Goal: Task Accomplishment & Management: Use online tool/utility

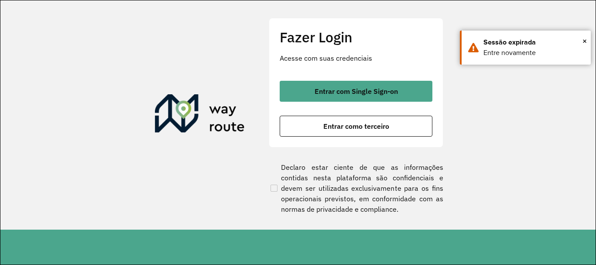
scroll to position [572, 0]
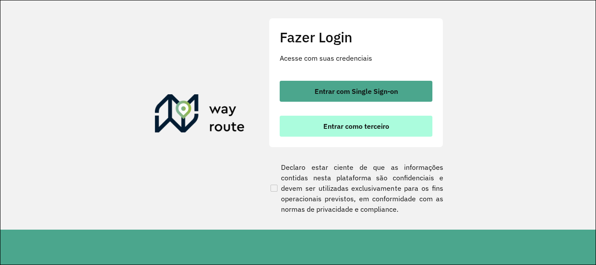
click at [371, 119] on button "Entrar como terceiro" at bounding box center [355, 126] width 153 height 21
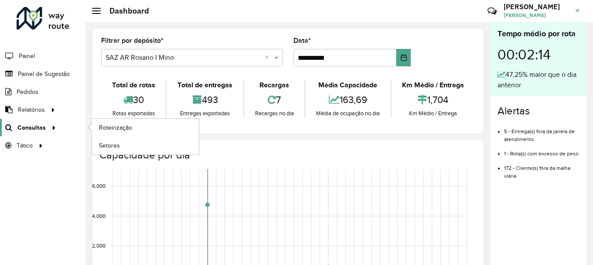
scroll to position [572, 0]
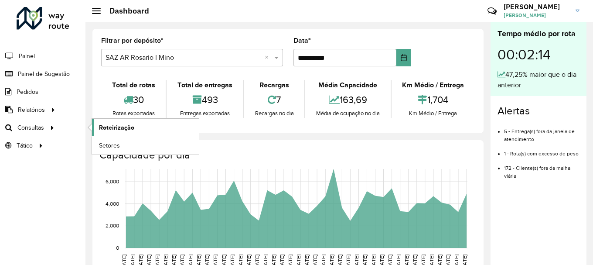
click at [114, 126] on span "Roteirização" at bounding box center [116, 127] width 35 height 9
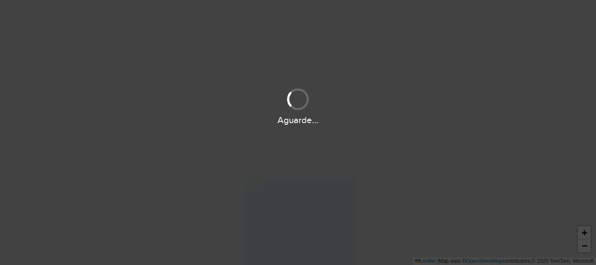
scroll to position [572, 0]
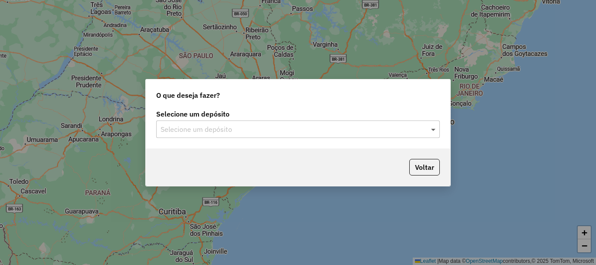
click at [434, 129] on span at bounding box center [434, 129] width 11 height 10
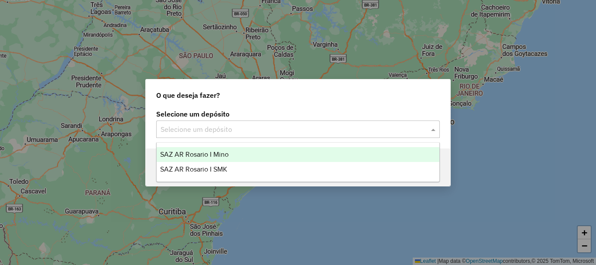
click at [196, 152] on span "SAZ AR Rosario I Mino" at bounding box center [194, 153] width 68 height 7
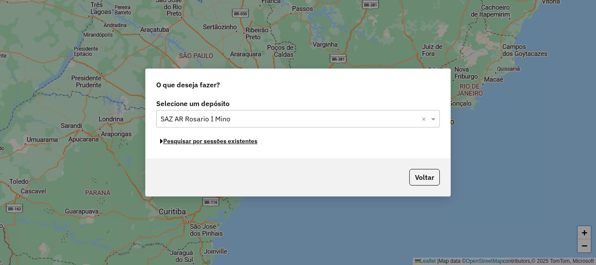
click at [195, 142] on button "Pesquisar por sessões existentes" at bounding box center [208, 141] width 105 height 14
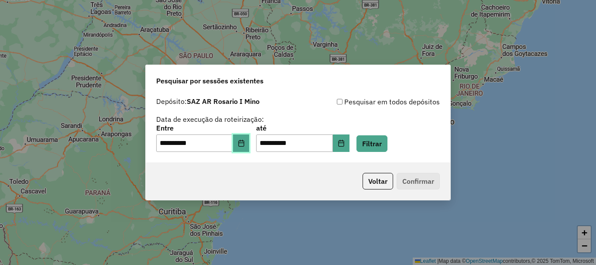
click at [245, 142] on icon "Choose Date" at bounding box center [241, 143] width 7 height 7
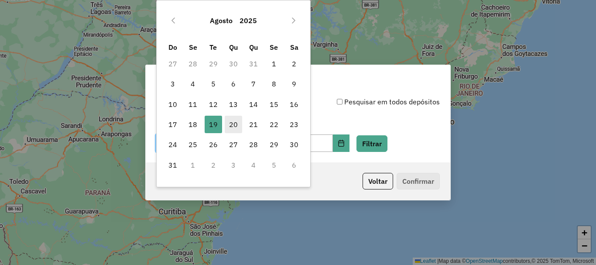
click at [231, 126] on span "20" at bounding box center [233, 124] width 17 height 17
type input "**********"
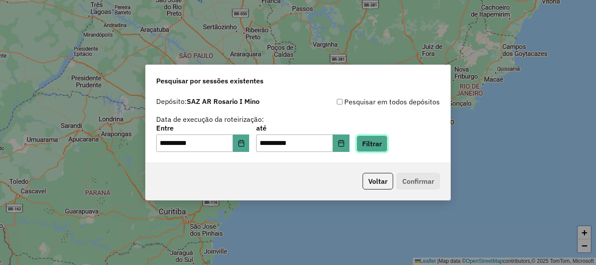
click at [381, 143] on button "Filtrar" at bounding box center [371, 143] width 31 height 17
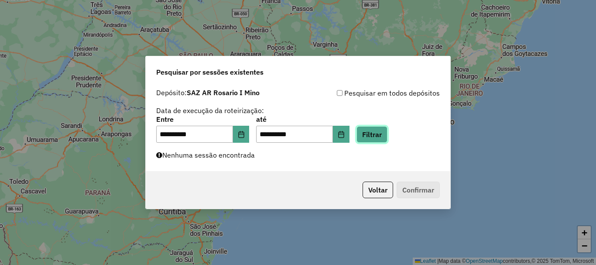
click at [387, 132] on button "Filtrar" at bounding box center [371, 134] width 31 height 17
click at [381, 136] on button "Filtrar" at bounding box center [371, 134] width 31 height 17
click at [387, 133] on button "Filtrar" at bounding box center [371, 134] width 31 height 17
click at [386, 134] on button "Filtrar" at bounding box center [371, 134] width 31 height 17
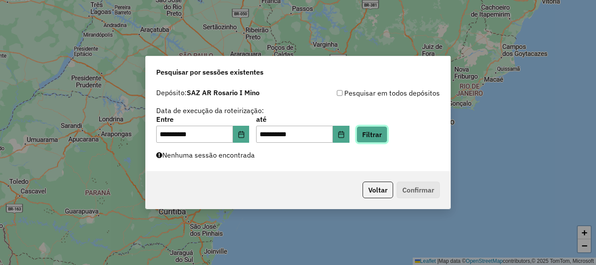
click at [384, 137] on button "Filtrar" at bounding box center [371, 134] width 31 height 17
click at [384, 135] on button "Filtrar" at bounding box center [371, 134] width 31 height 17
click at [387, 136] on button "Filtrar" at bounding box center [371, 134] width 31 height 17
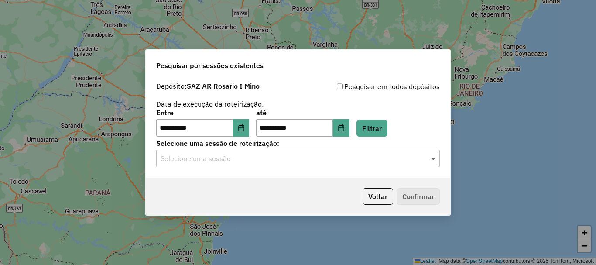
click at [435, 159] on span at bounding box center [434, 158] width 11 height 10
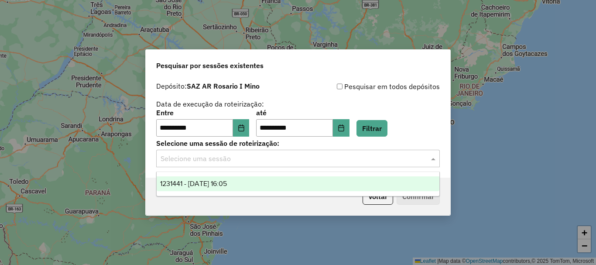
click at [227, 185] on span "1231441 - 20/08/2025 16:05" at bounding box center [193, 183] width 67 height 7
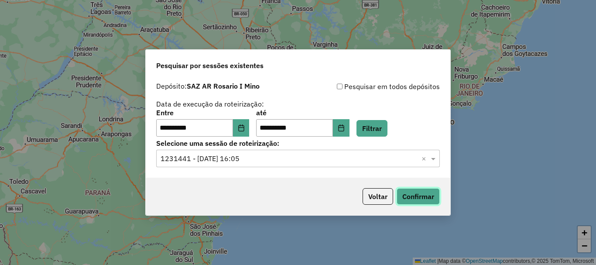
click at [419, 197] on button "Confirmar" at bounding box center [417, 196] width 43 height 17
click at [423, 202] on button "Confirmar" at bounding box center [417, 196] width 43 height 17
click at [424, 197] on button "Confirmar" at bounding box center [417, 196] width 43 height 17
click at [416, 196] on button "Confirmar" at bounding box center [417, 196] width 43 height 17
click at [426, 193] on button "Confirmar" at bounding box center [417, 196] width 43 height 17
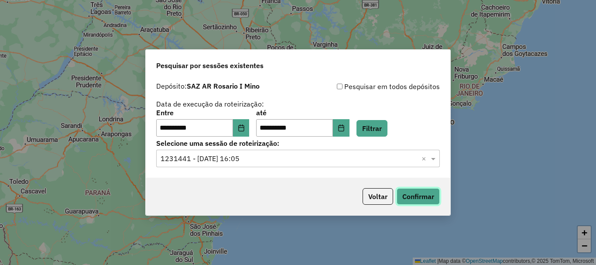
click at [424, 193] on button "Confirmar" at bounding box center [417, 196] width 43 height 17
click at [412, 193] on button "Confirmar" at bounding box center [417, 196] width 43 height 17
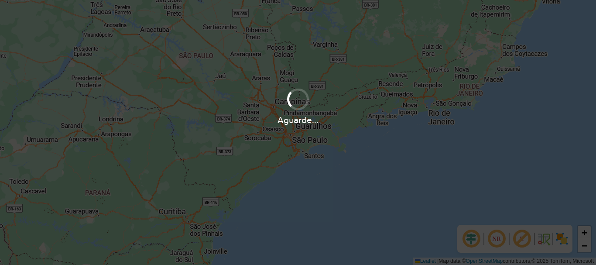
scroll to position [572, 0]
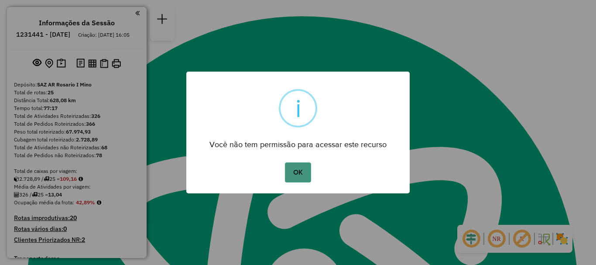
click at [304, 173] on button "OK" at bounding box center [298, 172] width 26 height 20
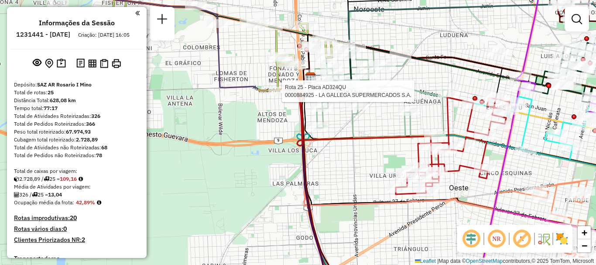
select select "**********"
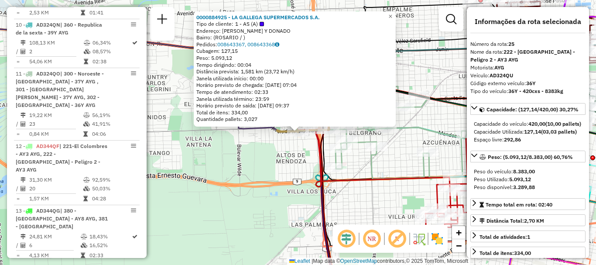
scroll to position [1574, 0]
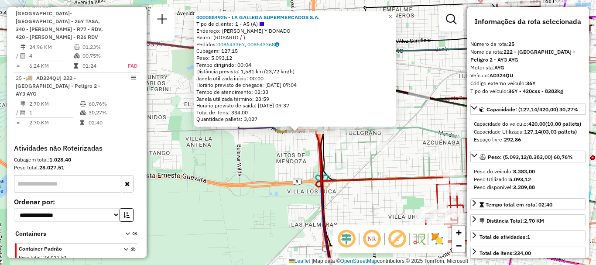
click at [269, 150] on div "0000884925 - LA GALLEGA SUPERMERCADOS S.A. Tipo de cliente: 1 - AS (A) Endereço…" at bounding box center [298, 132] width 596 height 265
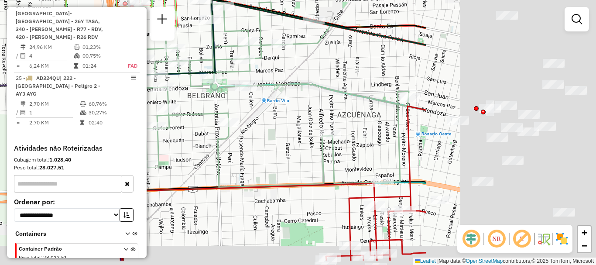
drag, startPoint x: 433, startPoint y: 181, endPoint x: 221, endPoint y: 153, distance: 213.8
click at [223, 153] on div "Janela de atendimento Grade de atendimento Capacidade Transportadoras Veículos …" at bounding box center [298, 132] width 596 height 265
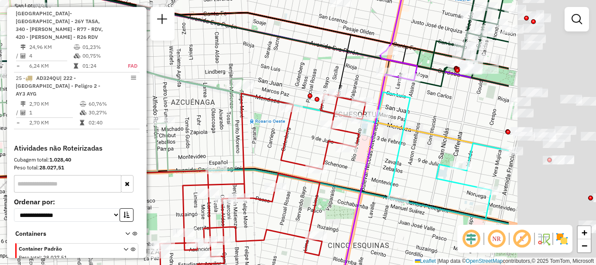
drag, startPoint x: 382, startPoint y: 172, endPoint x: 245, endPoint y: 162, distance: 137.2
click at [245, 162] on icon at bounding box center [252, 185] width 228 height 187
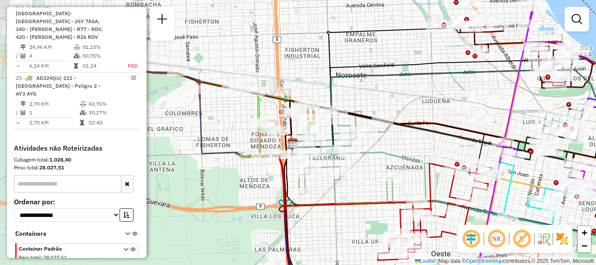
drag, startPoint x: 263, startPoint y: 91, endPoint x: 453, endPoint y: 133, distance: 194.3
click at [453, 133] on icon at bounding box center [416, 130] width 249 height 41
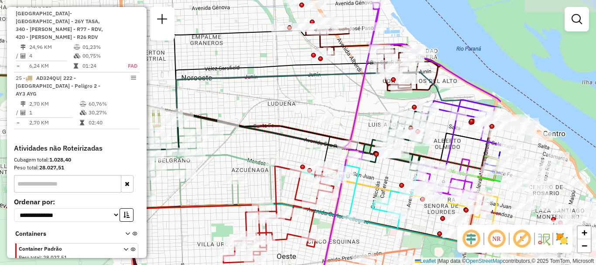
drag, startPoint x: 422, startPoint y: 102, endPoint x: 267, endPoint y: 105, distance: 154.4
click at [267, 105] on div "Janela de atendimento Grade de atendimento Capacidade Transportadoras Veículos …" at bounding box center [298, 132] width 596 height 265
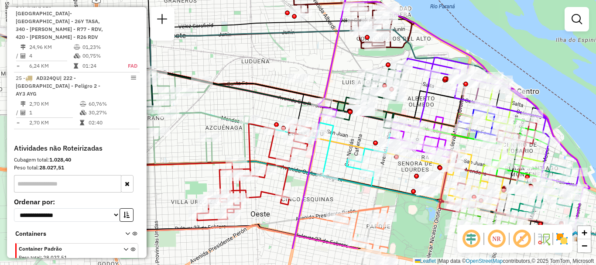
drag, startPoint x: 360, startPoint y: 106, endPoint x: 330, endPoint y: 55, distance: 58.5
click at [331, 58] on div "Janela de atendimento Grade de atendimento Capacidade Transportadoras Veículos …" at bounding box center [298, 132] width 596 height 265
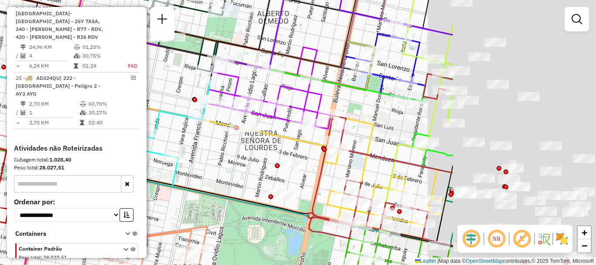
drag, startPoint x: 317, startPoint y: 109, endPoint x: 170, endPoint y: 95, distance: 147.6
click at [178, 95] on div "Janela de atendimento Grade de atendimento Capacidade Transportadoras Veículos …" at bounding box center [298, 132] width 596 height 265
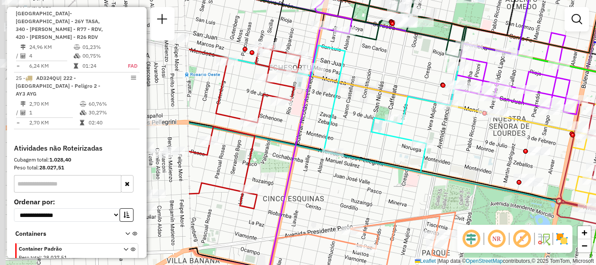
drag, startPoint x: 212, startPoint y: 143, endPoint x: 541, endPoint y: 119, distance: 330.4
click at [475, 122] on div "Janela de atendimento Grade de atendimento Capacidade Transportadoras Veículos …" at bounding box center [298, 132] width 596 height 265
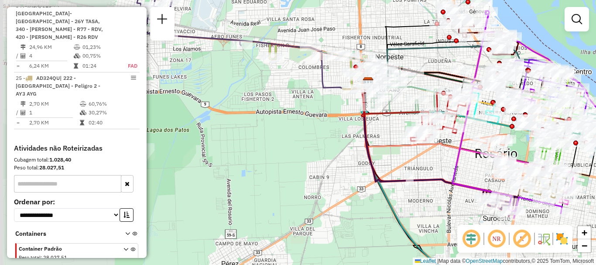
drag, startPoint x: 187, startPoint y: 118, endPoint x: 335, endPoint y: 118, distance: 148.2
click at [335, 118] on div "Janela de atendimento Grade de atendimento Capacidade Transportadoras Veículos …" at bounding box center [298, 132] width 596 height 265
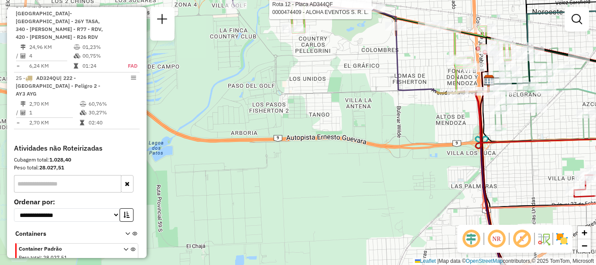
select select "**********"
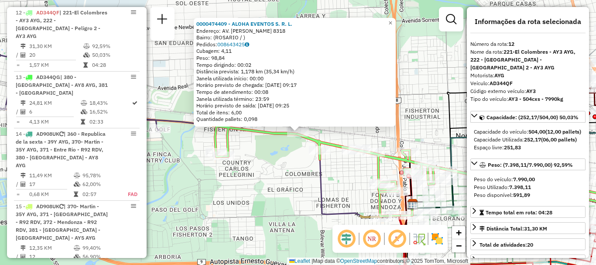
scroll to position [44, 0]
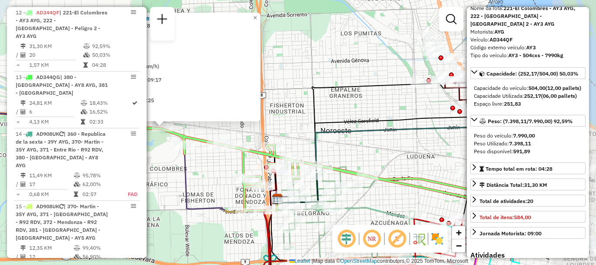
drag, startPoint x: 433, startPoint y: 153, endPoint x: 269, endPoint y: 146, distance: 164.0
click at [268, 146] on div "0000474409 - ALOHA EVENTOS S. R. L. Endereço: AV. [PERSON_NAME] 8318 Bairro: ([…" at bounding box center [298, 132] width 596 height 265
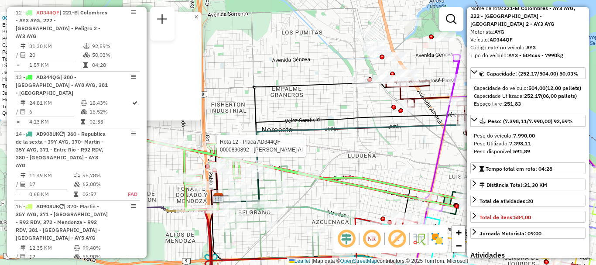
drag, startPoint x: 385, startPoint y: 133, endPoint x: 275, endPoint y: 135, distance: 109.4
click at [275, 135] on div "Rota 12 - Placa AD344QF 0000890892 - OLIVA NELIDA AI 0000474409 - ALOHA EVENTOS…" at bounding box center [298, 132] width 596 height 265
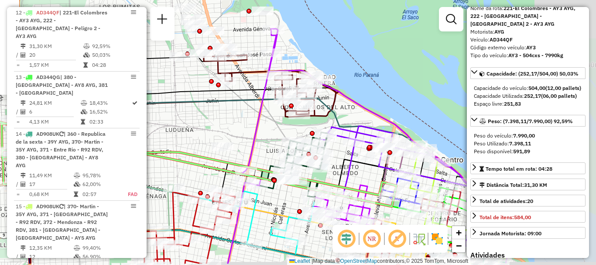
drag, startPoint x: 306, startPoint y: 124, endPoint x: 259, endPoint y: 96, distance: 54.1
click at [259, 96] on icon at bounding box center [252, 146] width 48 height 235
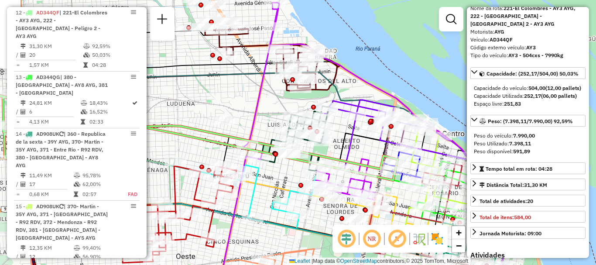
drag, startPoint x: 284, startPoint y: 133, endPoint x: 286, endPoint y: 87, distance: 46.3
click at [286, 87] on div "Rota 12 - Placa AD344QF 0000890892 - OLIVA NELIDA AI 0000474409 - ALOHA EVENTOS…" at bounding box center [298, 132] width 596 height 265
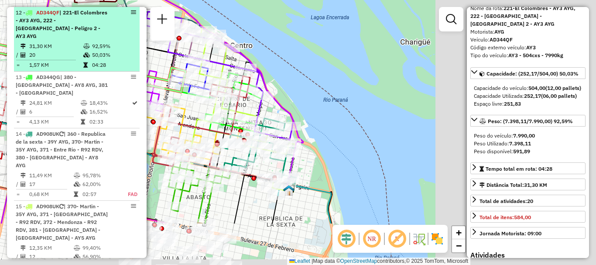
click at [97, 41] on hb-router-mapa "Informações da Sessão 1231441 - 20/08/2025 Criação: 19/08/2025 16:05 Depósito: …" at bounding box center [298, 132] width 596 height 265
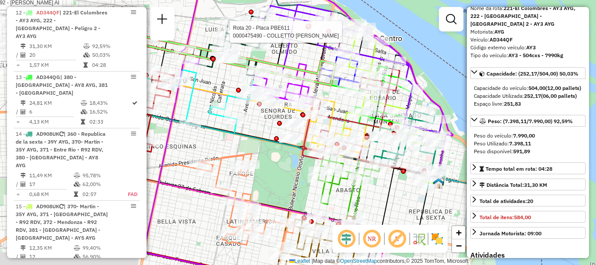
drag, startPoint x: 183, startPoint y: 109, endPoint x: 333, endPoint y: 106, distance: 150.4
click at [333, 106] on icon at bounding box center [356, 126] width 95 height 57
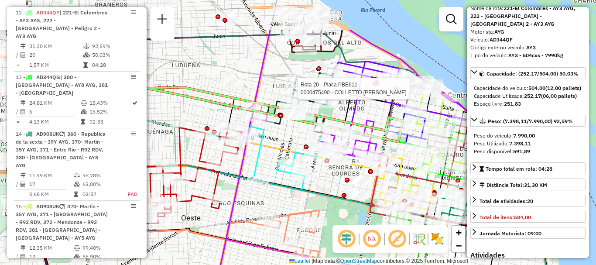
drag, startPoint x: 242, startPoint y: 91, endPoint x: 303, endPoint y: 140, distance: 78.8
click at [303, 140] on div "Rota 12 - Placa AD344QF 0000890892 - OLIVA NELIDA AI Rota 20 - Placa PBE611 000…" at bounding box center [298, 132] width 596 height 265
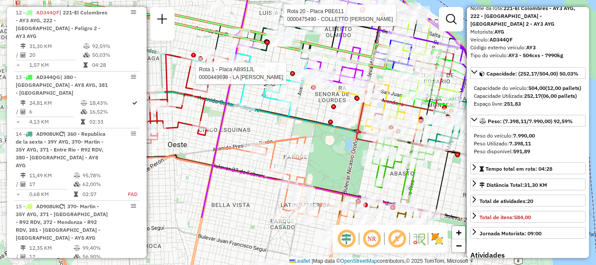
drag, startPoint x: 270, startPoint y: 161, endPoint x: 255, endPoint y: 85, distance: 77.6
click at [255, 85] on div "Rota 12 - Placa AD344QF 0000890892 - OLIVA NELIDA AI Rota 20 - Placa PBE611 000…" at bounding box center [298, 132] width 596 height 265
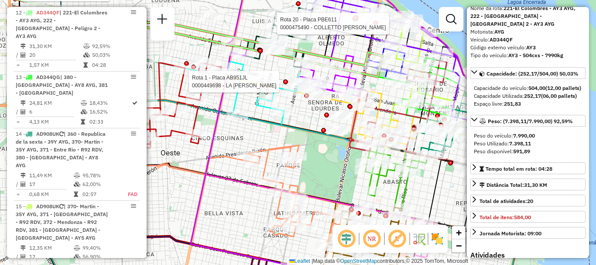
click at [300, 118] on div "Rota 12 - Placa AD344QF 0000890892 - OLIVA NELIDA AI Rota 20 - Placa PBE611 000…" at bounding box center [298, 132] width 596 height 265
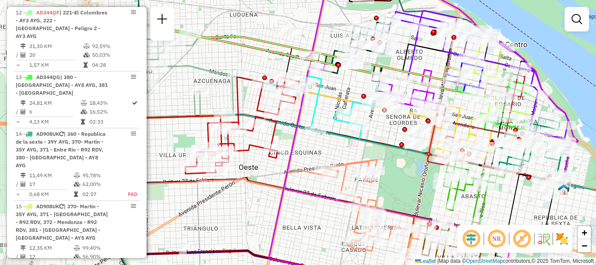
drag, startPoint x: 257, startPoint y: 67, endPoint x: 334, endPoint y: 80, distance: 77.9
click at [334, 80] on div "Janela de atendimento Grade de atendimento Capacidade Transportadoras Veículos …" at bounding box center [298, 132] width 596 height 265
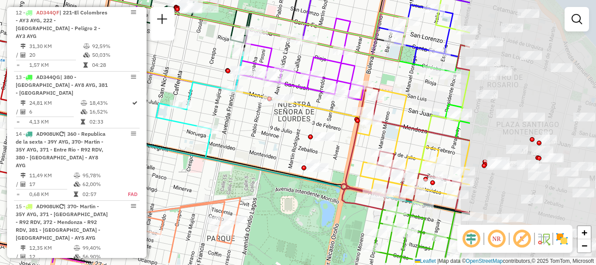
drag, startPoint x: 388, startPoint y: 100, endPoint x: 193, endPoint y: 73, distance: 197.2
click at [195, 73] on div "Janela de atendimento Grade de atendimento Capacidade Transportadoras Veículos …" at bounding box center [298, 132] width 596 height 265
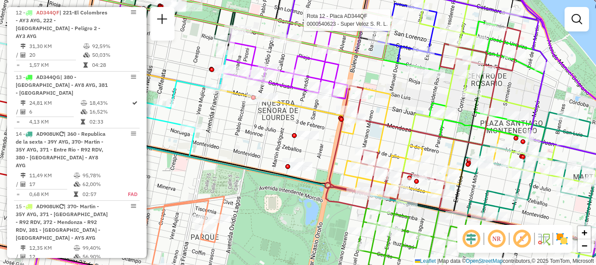
select select "**********"
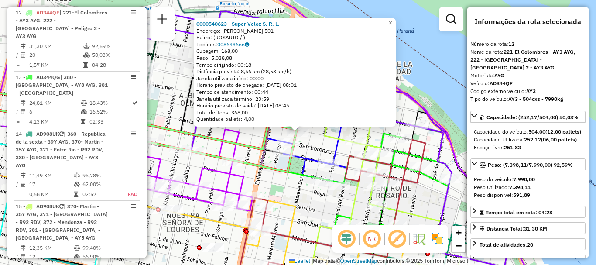
click at [251, 147] on icon at bounding box center [118, 126] width 356 height 92
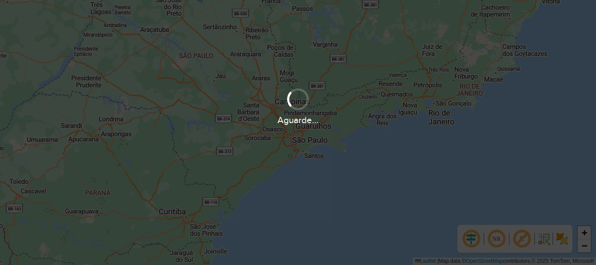
scroll to position [572, 0]
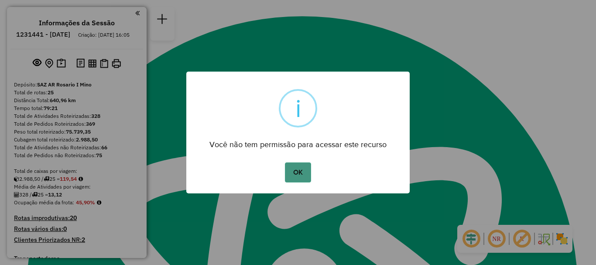
click at [300, 173] on button "OK" at bounding box center [298, 172] width 26 height 20
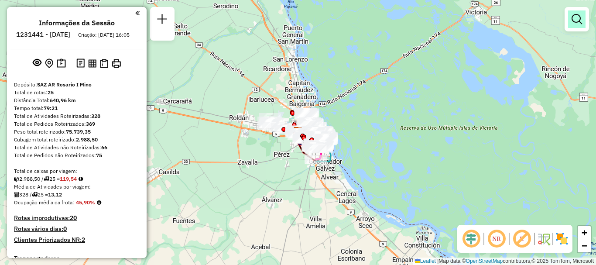
click at [576, 19] on em at bounding box center [576, 19] width 10 height 10
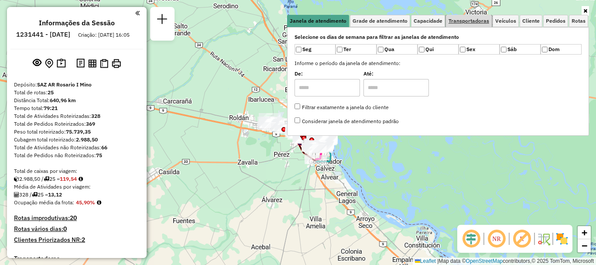
click at [467, 21] on span "Transportadoras" at bounding box center [468, 20] width 41 height 5
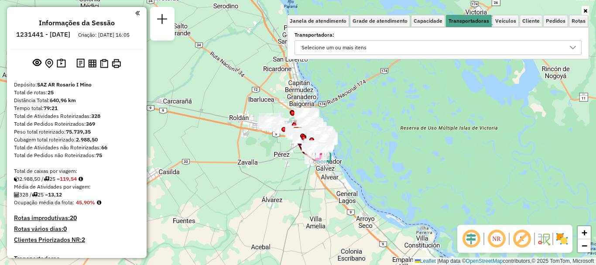
click at [570, 47] on icon at bounding box center [572, 47] width 6 height 3
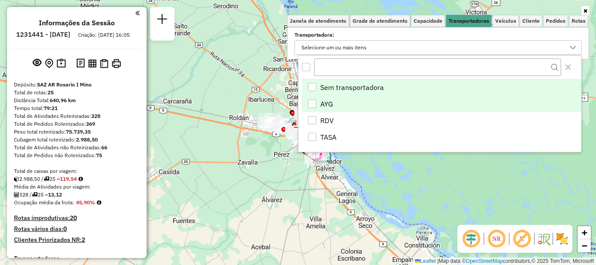
scroll to position [5, 30]
click at [315, 104] on div "AYG" at bounding box center [312, 103] width 8 height 8
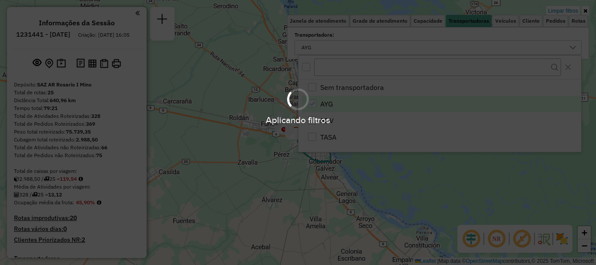
click at [357, 174] on div "Aplicando filtros" at bounding box center [298, 132] width 596 height 265
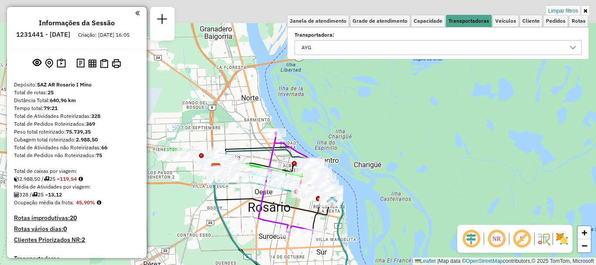
drag, startPoint x: 314, startPoint y: 113, endPoint x: 313, endPoint y: 218, distance: 105.1
click at [313, 218] on icon at bounding box center [323, 214] width 20 height 35
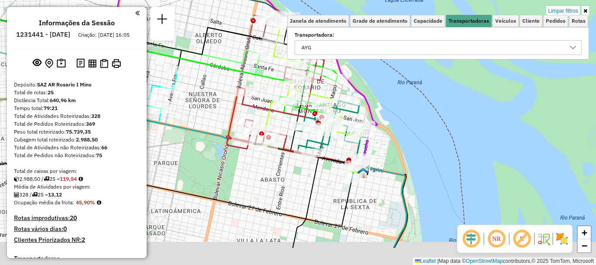
drag, startPoint x: 340, startPoint y: 210, endPoint x: 330, endPoint y: 167, distance: 44.5
click at [330, 167] on div "Rota 24 - Placa AC995HY 0000550740 - Gianni Sabatini Limpar filtros Janela de a…" at bounding box center [298, 132] width 596 height 265
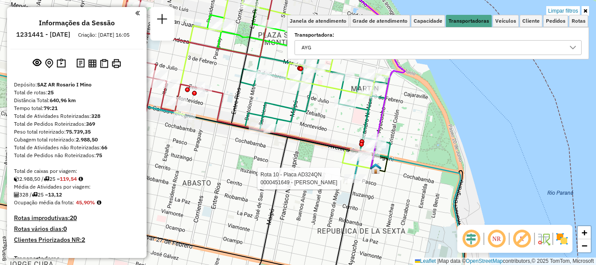
select select "**********"
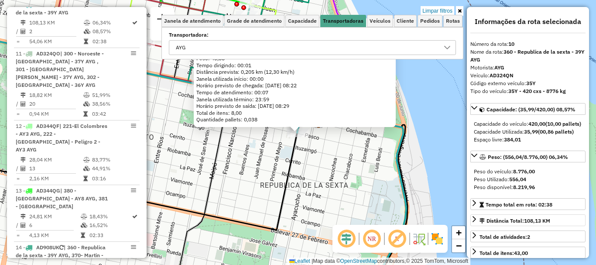
scroll to position [44, 0]
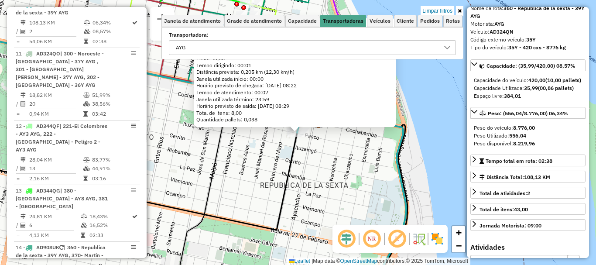
click at [442, 186] on div "0000451649 - MANZO MARIA BELEN Endereço: LEANDRO N. ALEM 1901 Bairro: (ROSARIO …" at bounding box center [298, 132] width 596 height 265
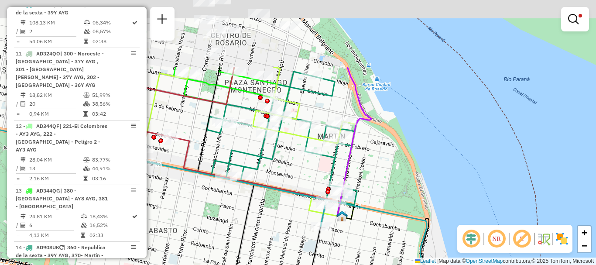
drag, startPoint x: 350, startPoint y: 167, endPoint x: 379, endPoint y: 268, distance: 105.2
click at [379, 264] on html "Aplicando filtros Pop-up bloqueado! Seu navegador bloqueou automáticamente a ab…" at bounding box center [298, 132] width 596 height 265
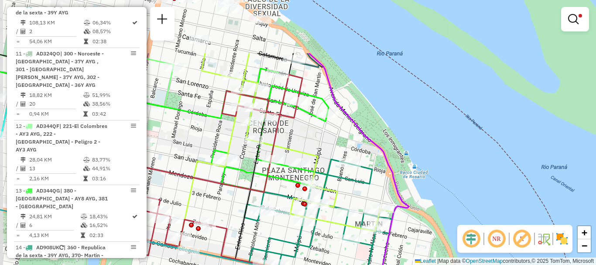
drag, startPoint x: 337, startPoint y: 168, endPoint x: 371, endPoint y: 240, distance: 79.8
click at [371, 240] on icon at bounding box center [319, 225] width 150 height 133
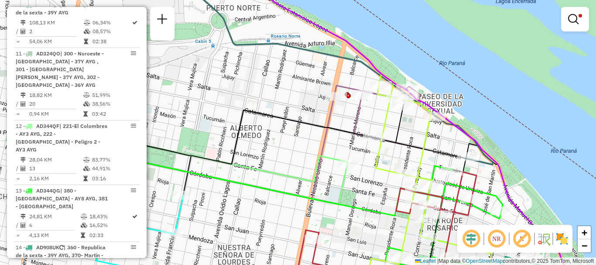
drag, startPoint x: 255, startPoint y: 150, endPoint x: 398, endPoint y: 131, distance: 143.4
click at [398, 131] on icon at bounding box center [242, 135] width 320 height 58
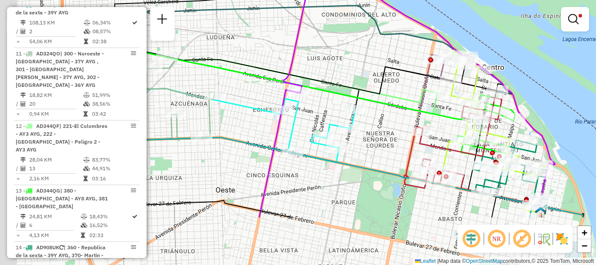
drag, startPoint x: 276, startPoint y: 190, endPoint x: 385, endPoint y: 92, distance: 146.1
click at [383, 95] on div "Limpar filtros Janela de atendimento Grade de atendimento Capacidade Transporta…" at bounding box center [298, 132] width 596 height 265
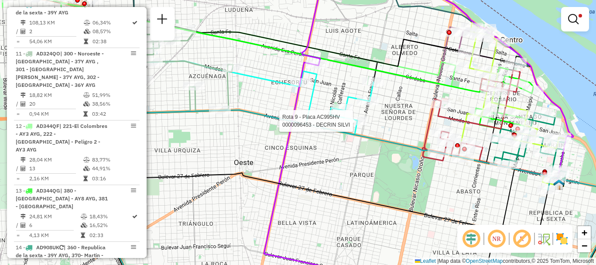
select select "**********"
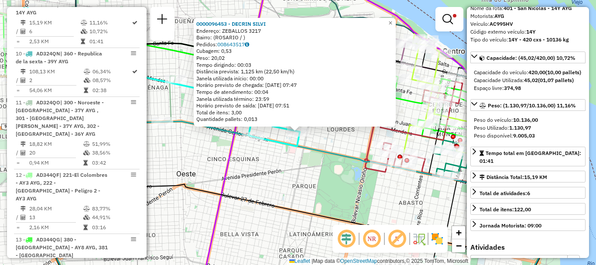
click at [286, 182] on div "0000096453 - DECRIN SILVI Endereço: ZEBALLOS 3217 Bairro: (ROSARIO / ) Pedidos:…" at bounding box center [298, 132] width 596 height 265
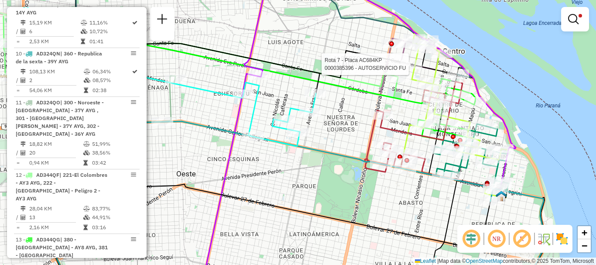
select select "**********"
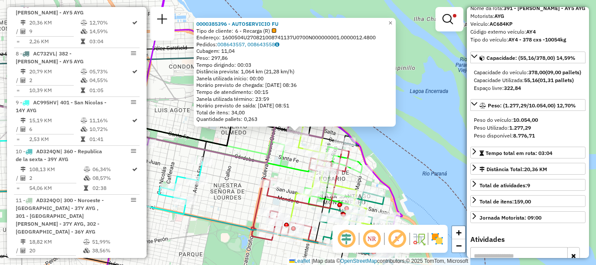
click at [426, 161] on div "0000385396 - AUTOSERVICIO FU Tipo de cliente: 6 - Recarga (R) Endereço: 1600504…" at bounding box center [298, 132] width 596 height 265
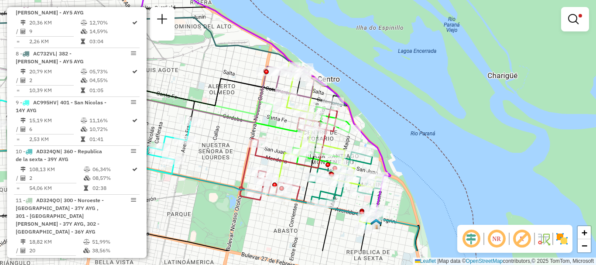
drag, startPoint x: 455, startPoint y: 110, endPoint x: 419, endPoint y: 3, distance: 113.0
click at [422, 11] on div "Limpar filtros Janela de atendimento Grade de atendimento Capacidade Transporta…" at bounding box center [298, 132] width 596 height 265
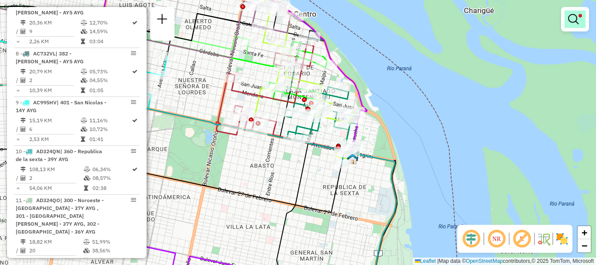
click at [574, 15] on em at bounding box center [573, 19] width 10 height 10
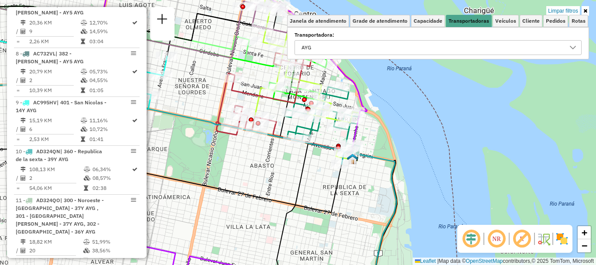
click at [569, 44] on icon at bounding box center [572, 47] width 7 height 7
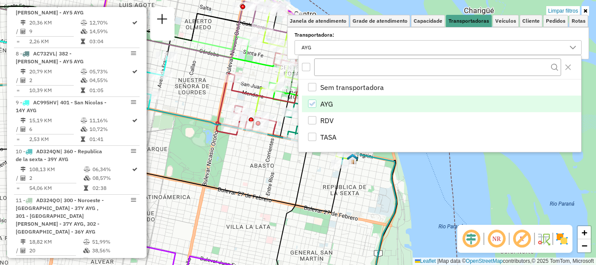
click at [310, 102] on icon "AYG" at bounding box center [312, 104] width 6 height 6
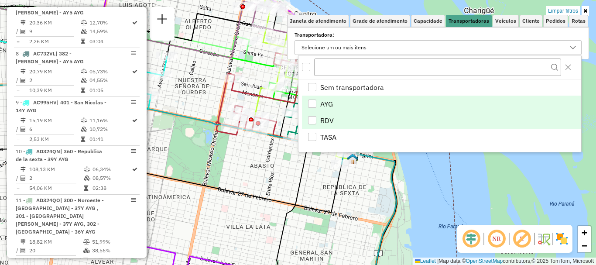
click at [314, 119] on div "RDV" at bounding box center [312, 120] width 8 height 8
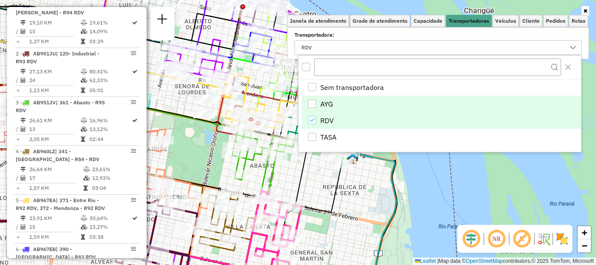
scroll to position [603, 0]
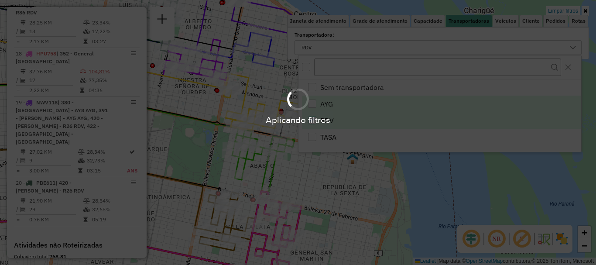
click at [330, 198] on div "Aplicando filtros" at bounding box center [298, 132] width 596 height 265
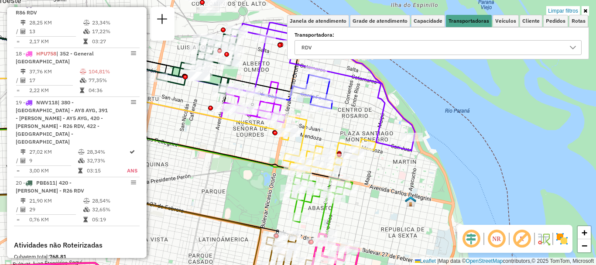
drag, startPoint x: 330, startPoint y: 198, endPoint x: 388, endPoint y: 240, distance: 71.8
click at [388, 240] on div "Limpar filtros Janela de atendimento Grade de atendimento Capacidade Transporta…" at bounding box center [298, 132] width 596 height 265
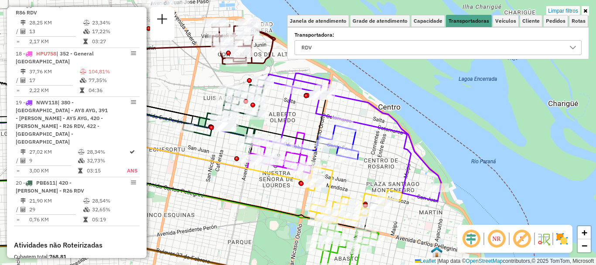
drag, startPoint x: 403, startPoint y: 171, endPoint x: 428, endPoint y: 209, distance: 45.3
click at [428, 209] on div "Limpar filtros Janela de atendimento Grade de atendimento Capacidade Transporta…" at bounding box center [298, 132] width 596 height 265
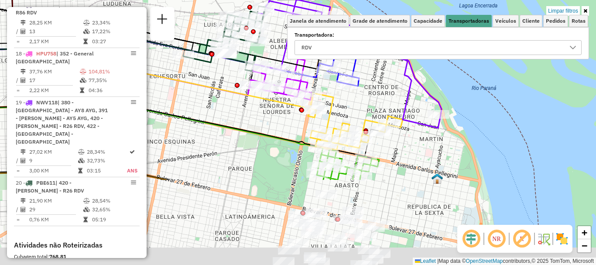
drag, startPoint x: 323, startPoint y: 176, endPoint x: 325, endPoint y: 70, distance: 106.0
click at [325, 71] on div "Limpar filtros Janela de atendimento Grade de atendimento Capacidade Transporta…" at bounding box center [298, 132] width 596 height 265
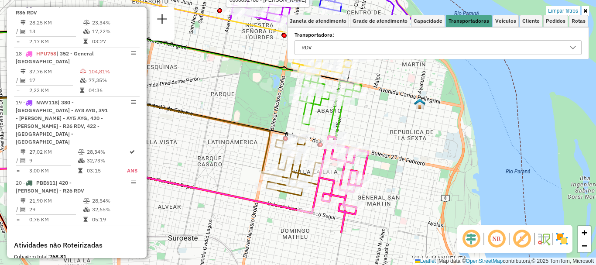
drag, startPoint x: 378, startPoint y: 167, endPoint x: 368, endPoint y: 54, distance: 113.4
click at [368, 57] on div "Rota 6 - Placa AB967EB 0000892788 - VAZQUEZ NORB Limpar filtros Janela de atend…" at bounding box center [298, 132] width 596 height 265
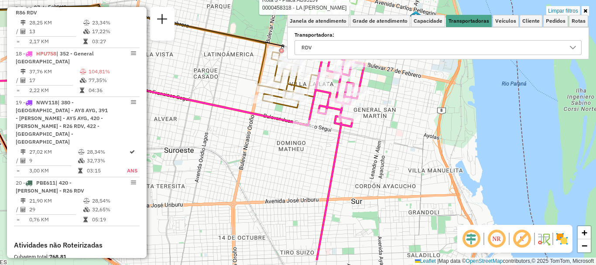
drag, startPoint x: 359, startPoint y: 143, endPoint x: 330, endPoint y: 50, distance: 98.2
click at [330, 50] on div "Rota 6 - Placa AB967EB 0000892788 - VAZQUEZ NORB Rota 3 - Placa AB951JV 0000458…" at bounding box center [298, 132] width 596 height 265
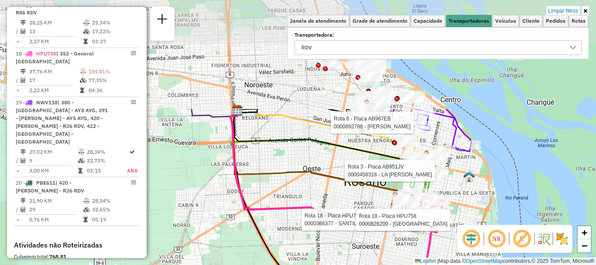
drag, startPoint x: 281, startPoint y: 152, endPoint x: 365, endPoint y: 282, distance: 154.8
click at [365, 264] on html "Aplicando filtros Pop-up bloqueado! Seu navegador bloqueou automáticamente a ab…" at bounding box center [298, 132] width 596 height 265
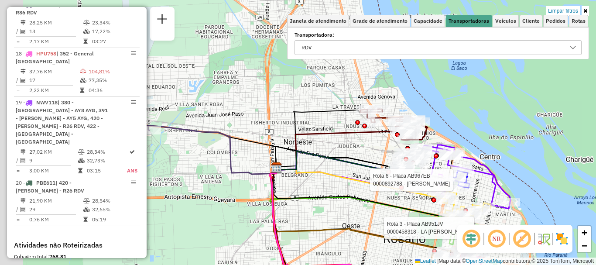
drag, startPoint x: 328, startPoint y: 235, endPoint x: 354, endPoint y: 272, distance: 44.9
click at [354, 264] on html "Aplicando filtros Pop-up bloqueado! Seu navegador bloqueou automáticamente a ab…" at bounding box center [298, 132] width 596 height 265
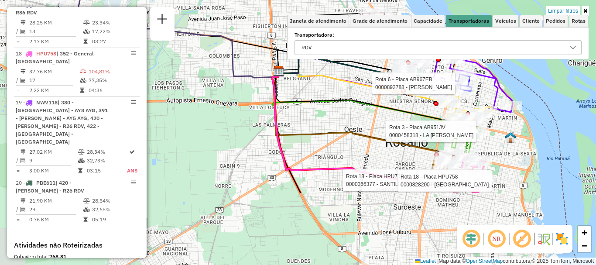
drag, startPoint x: 317, startPoint y: 229, endPoint x: 317, endPoint y: 130, distance: 98.5
click at [317, 130] on icon at bounding box center [354, 122] width 164 height 102
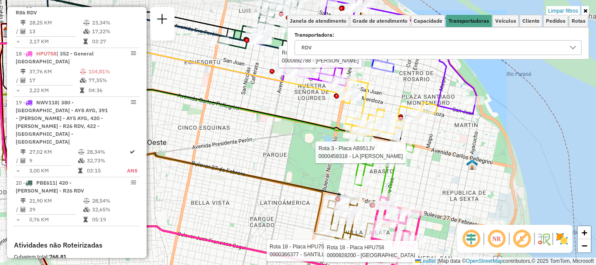
drag, startPoint x: 390, startPoint y: 135, endPoint x: 232, endPoint y: 159, distance: 160.1
click at [232, 159] on div "Rota 6 - Placa AB967EB 0000892788 - VAZQUEZ NORB Rota 3 - Placa AB951JV 0000458…" at bounding box center [298, 132] width 596 height 265
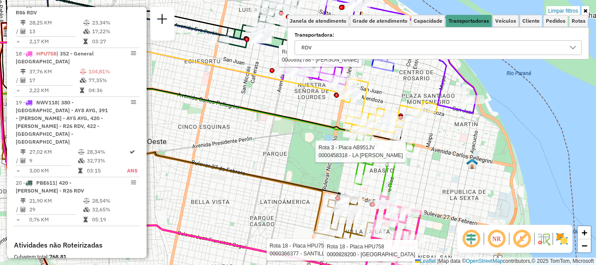
click at [419, 174] on div "Rota 6 - Placa AB967EB 0000892788 - VAZQUEZ NORB Rota 3 - Placa AB951JV 0000458…" at bounding box center [298, 132] width 596 height 265
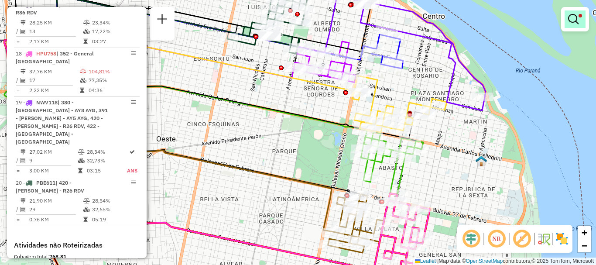
click at [574, 22] on em at bounding box center [573, 19] width 10 height 10
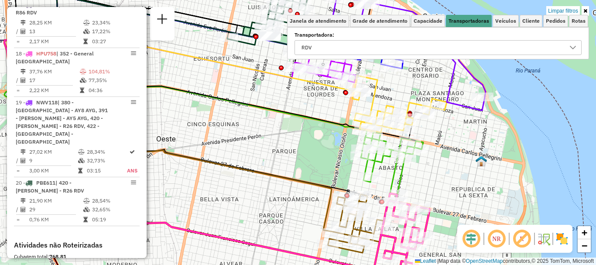
click at [570, 45] on icon at bounding box center [572, 47] width 7 height 7
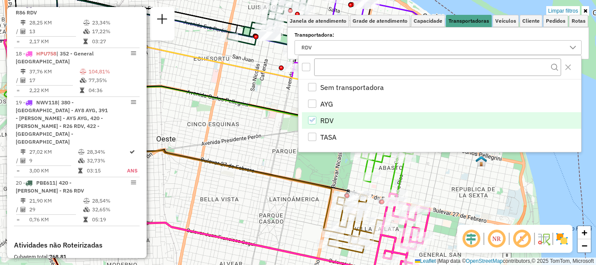
click at [309, 119] on icon "RDV" at bounding box center [312, 120] width 6 height 6
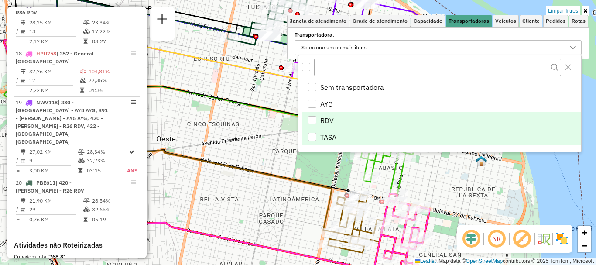
click at [311, 135] on div "TASA" at bounding box center [312, 137] width 8 height 8
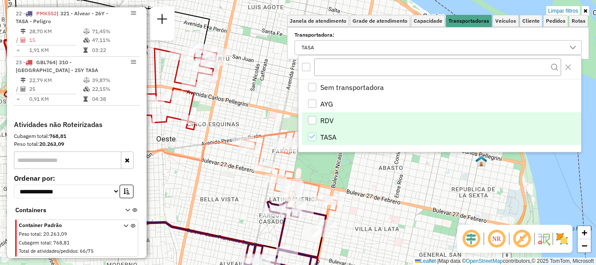
scroll to position [358, 0]
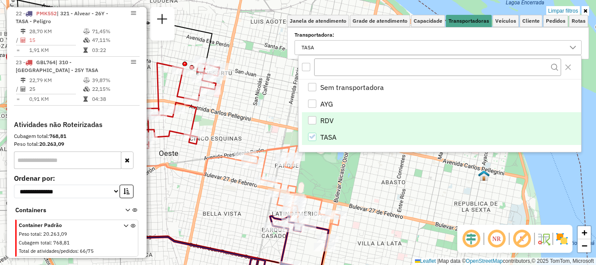
drag, startPoint x: 228, startPoint y: 195, endPoint x: 231, endPoint y: 210, distance: 14.6
click at [231, 210] on div "Limpar filtros Janela de atendimento Grade de atendimento Capacidade Transporta…" at bounding box center [298, 132] width 596 height 265
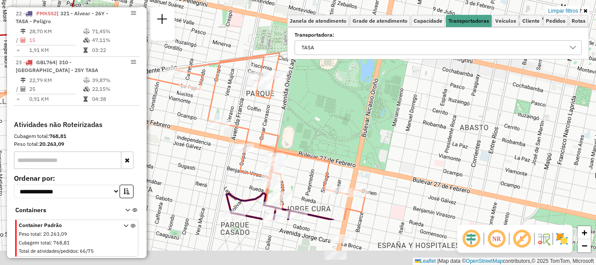
drag, startPoint x: 279, startPoint y: 146, endPoint x: 264, endPoint y: 94, distance: 54.5
click at [274, 113] on div "Limpar filtros Janela de atendimento Grade de atendimento Capacidade Transporta…" at bounding box center [298, 132] width 596 height 265
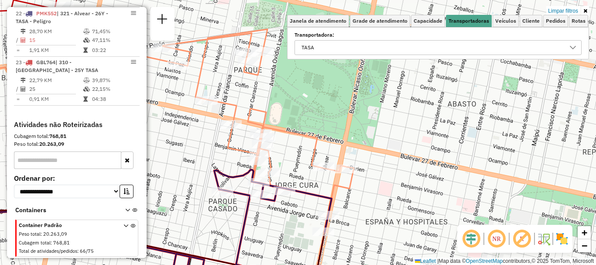
click at [310, 169] on icon at bounding box center [258, 163] width 191 height 268
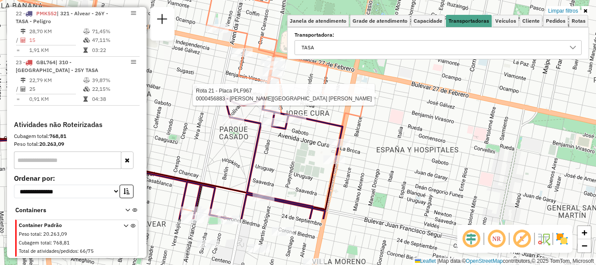
drag, startPoint x: 302, startPoint y: 159, endPoint x: 316, endPoint y: 80, distance: 80.2
click at [316, 80] on div "Rota 21 - Placa PLF967 0000456883 - BARRIOS MARIA D - CETRARI CESAR R Limpar fi…" at bounding box center [298, 132] width 596 height 265
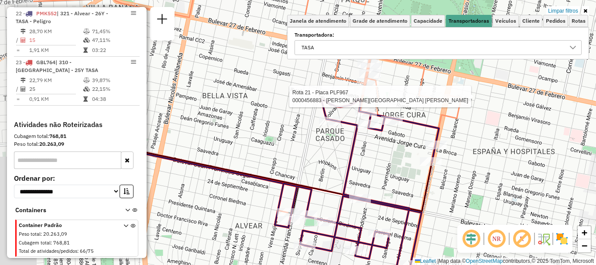
drag, startPoint x: 320, startPoint y: 168, endPoint x: 414, endPoint y: 177, distance: 93.7
click at [414, 177] on div "Rota 21 - Placa PLF967 0000456883 - BARRIOS MARIA D - CETRARI CESAR R Limpar fi…" at bounding box center [298, 132] width 596 height 265
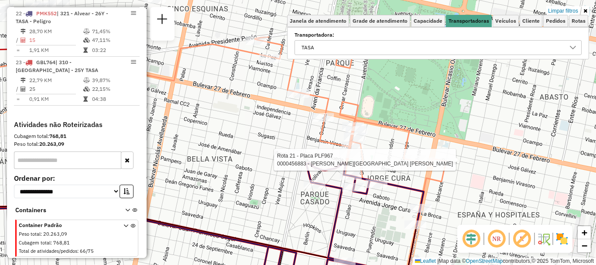
drag, startPoint x: 376, startPoint y: 192, endPoint x: 361, endPoint y: 255, distance: 64.6
click at [361, 255] on div "Rota 21 - Placa PLF967 0000456883 - BARRIOS MARIA D - CETRARI CESAR R Limpar fi…" at bounding box center [298, 132] width 596 height 265
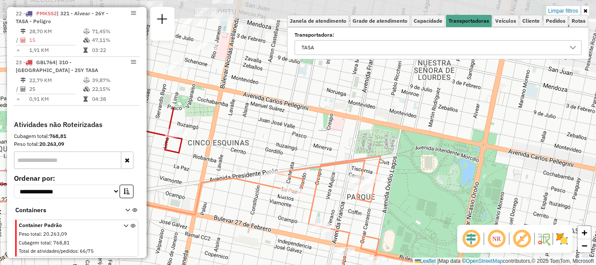
drag, startPoint x: 371, startPoint y: 143, endPoint x: 391, endPoint y: 266, distance: 123.8
click at [391, 264] on html "Aplicando filtros Pop-up bloqueado! Seu navegador bloqueou automáticamente a ab…" at bounding box center [298, 132] width 596 height 265
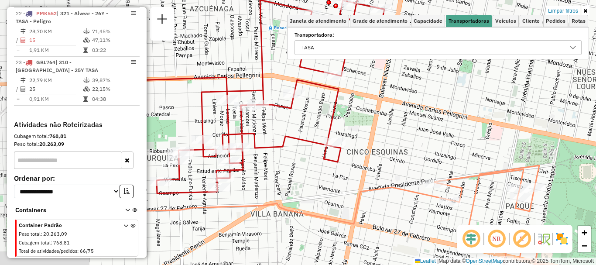
drag, startPoint x: 394, startPoint y: 204, endPoint x: 446, endPoint y: 218, distance: 53.7
click at [464, 205] on div "Rota 21 - Placa PLF967 0000456883 - BARRIOS MARIA D - CETRARI CESAR R Rota 22 -…" at bounding box center [298, 132] width 596 height 265
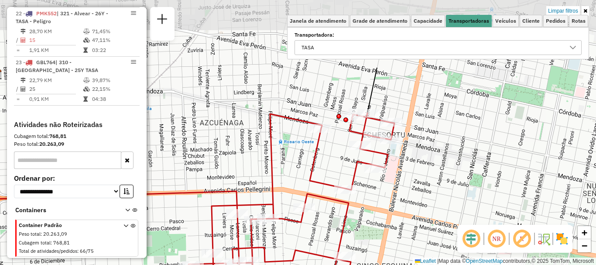
drag, startPoint x: 345, startPoint y: 182, endPoint x: 354, endPoint y: 241, distance: 59.6
click at [354, 241] on div "Rota 21 - Placa PLF967 0000456883 - BARRIOS MARIA D - CETRARI CESAR R Rota 22 -…" at bounding box center [298, 132] width 596 height 265
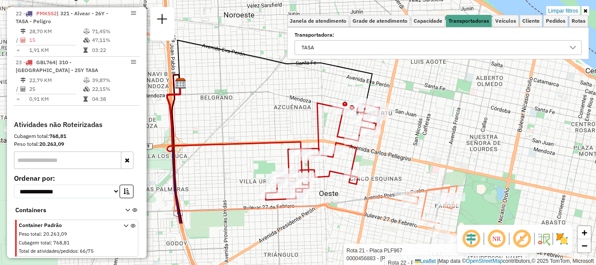
drag, startPoint x: 341, startPoint y: 191, endPoint x: 346, endPoint y: 142, distance: 49.5
click at [346, 142] on div "Rota 21 - Placa PLF967 0000456883 - BARRIOS MARIA D - CETRARI CESAR R Rota 22 -…" at bounding box center [298, 132] width 596 height 265
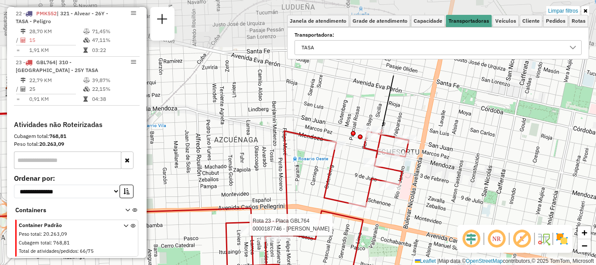
drag, startPoint x: 371, startPoint y: 141, endPoint x: 378, endPoint y: 221, distance: 80.5
click at [378, 221] on div "Rota 21 - Placa PLF967 0000456883 - BARRIOS MARIA D - CETRARI CESAR R Rota 22 -…" at bounding box center [298, 132] width 596 height 265
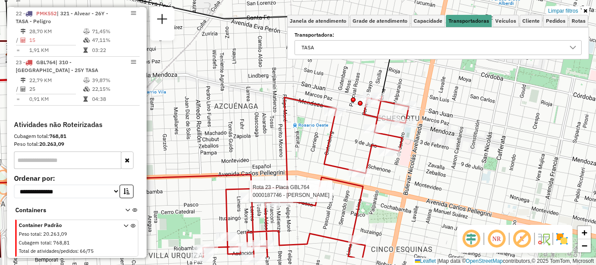
drag, startPoint x: 320, startPoint y: 222, endPoint x: 342, endPoint y: 146, distance: 79.6
click at [341, 149] on div "Rota 21 - Placa PLF967 0000456883 - BARRIOS MARIA D - CETRARI CESAR R Rota 22 -…" at bounding box center [298, 132] width 596 height 265
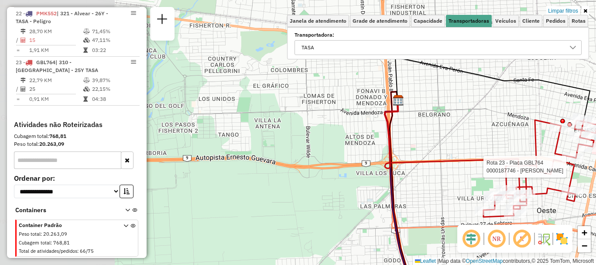
drag, startPoint x: 221, startPoint y: 193, endPoint x: 444, endPoint y: 192, distance: 222.8
click at [444, 192] on div "Rota 21 - Placa PLF967 0000456883 - BARRIOS MARIA D - CETRARI CESAR R Rota 22 -…" at bounding box center [298, 132] width 596 height 265
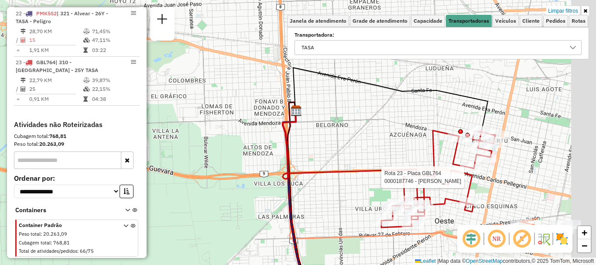
drag, startPoint x: 353, startPoint y: 161, endPoint x: 282, endPoint y: 165, distance: 71.2
click at [282, 165] on div "Rota 21 - Placa PLF967 0000456883 - BARRIOS MARIA D - CETRARI CESAR R Rota 22 -…" at bounding box center [298, 132] width 596 height 265
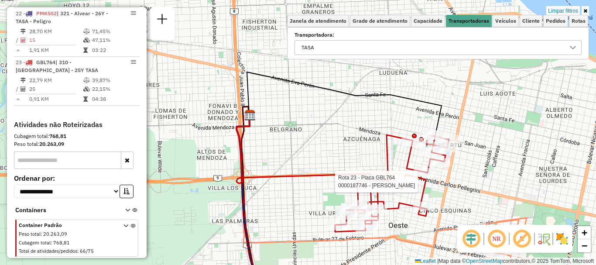
click at [570, 47] on icon at bounding box center [572, 47] width 7 height 7
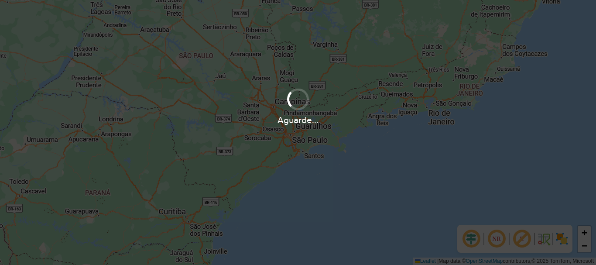
scroll to position [572, 0]
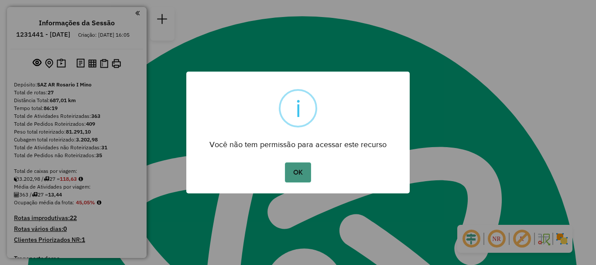
click at [289, 173] on button "OK" at bounding box center [298, 172] width 26 height 20
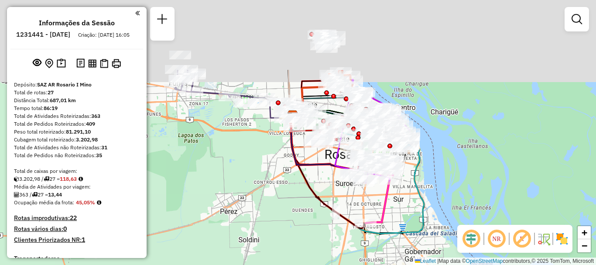
drag, startPoint x: 291, startPoint y: 79, endPoint x: 317, endPoint y: 175, distance: 99.8
click at [317, 175] on div "Janela de atendimento Grade de atendimento Capacidade Transportadoras Veículos …" at bounding box center [298, 132] width 596 height 265
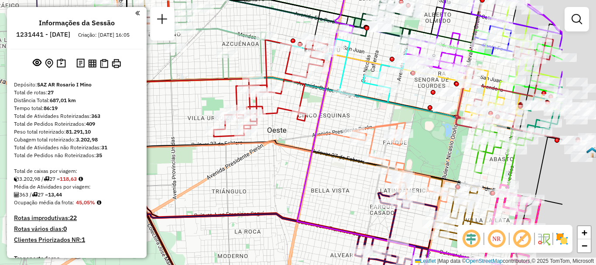
drag, startPoint x: 284, startPoint y: 156, endPoint x: 255, endPoint y: 158, distance: 28.5
click at [255, 158] on div "Janela de atendimento Grade de atendimento Capacidade Transportadoras Veículos …" at bounding box center [298, 132] width 596 height 265
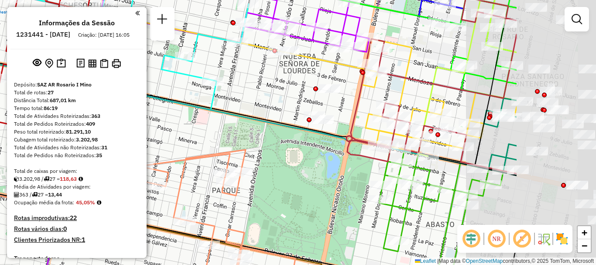
drag, startPoint x: 421, startPoint y: 131, endPoint x: 276, endPoint y: 122, distance: 144.6
click at [276, 122] on icon at bounding box center [153, 112] width 702 height 106
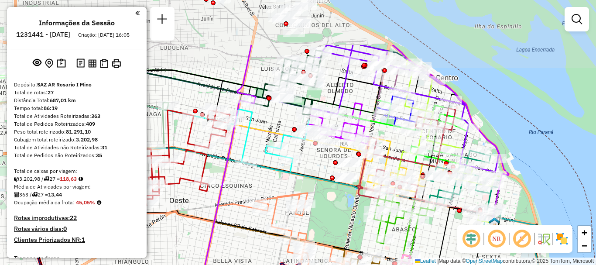
drag, startPoint x: 415, startPoint y: 96, endPoint x: 402, endPoint y: 167, distance: 72.7
click at [402, 167] on icon at bounding box center [447, 141] width 108 height 165
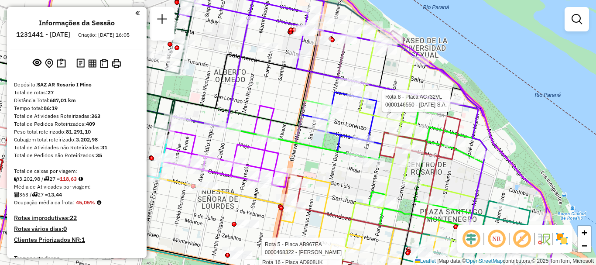
select select "**********"
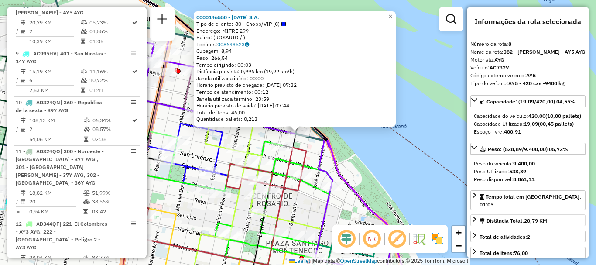
scroll to position [44, 0]
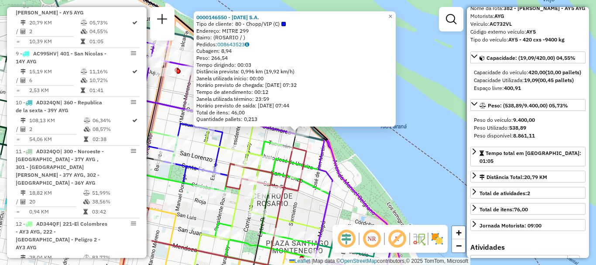
click at [441, 173] on div "0000146550 - [DATE] S.A. Tipo de cliente: 80 - Chopp/VIP (C) Endereço: MITRE 29…" at bounding box center [298, 132] width 596 height 265
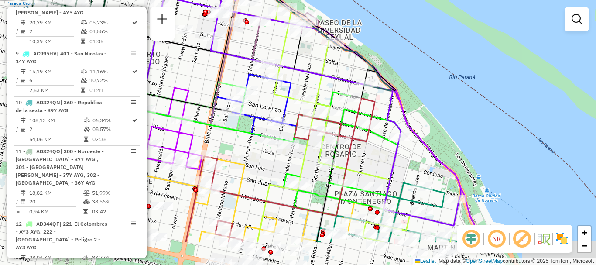
drag, startPoint x: 358, startPoint y: 189, endPoint x: 423, endPoint y: 143, distance: 79.1
click at [423, 143] on icon at bounding box center [324, 82] width 314 height 317
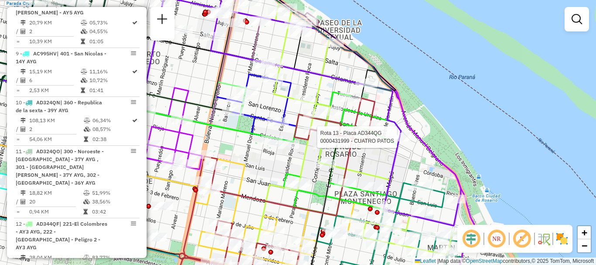
select select "**********"
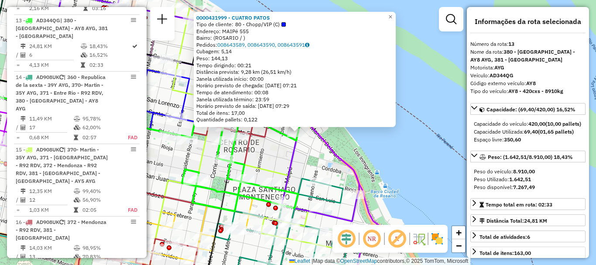
scroll to position [87, 0]
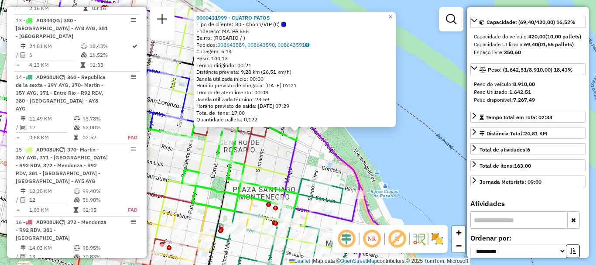
click at [435, 175] on div "0000431999 - CUATRO PATOS Tipo de cliente: 80 - Chopp/VIP (C) Endereço: MAIPé 5…" at bounding box center [298, 132] width 596 height 265
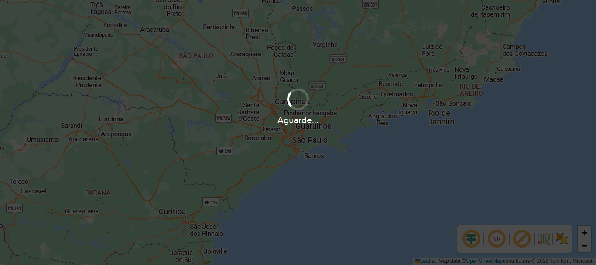
scroll to position [572, 0]
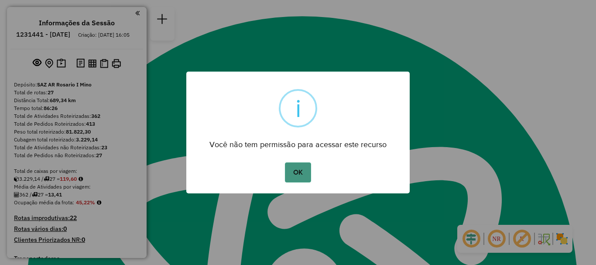
click at [302, 171] on button "OK" at bounding box center [298, 172] width 26 height 20
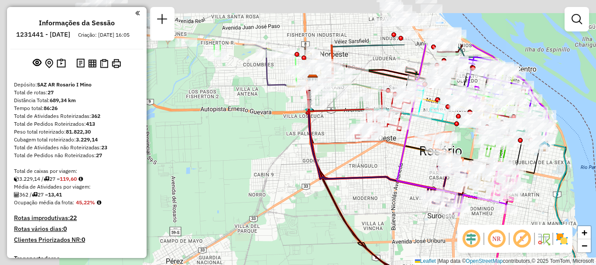
drag, startPoint x: 336, startPoint y: 143, endPoint x: 388, endPoint y: 175, distance: 61.1
click at [388, 175] on div "Janela de atendimento Grade de atendimento Capacidade Transportadoras Veículos …" at bounding box center [298, 132] width 596 height 265
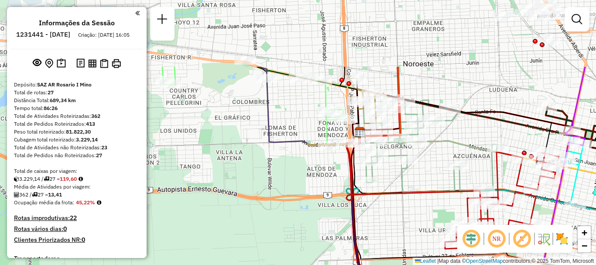
drag, startPoint x: 326, startPoint y: 111, endPoint x: 376, endPoint y: 204, distance: 106.3
click at [376, 204] on div "Janela de atendimento Grade de atendimento Capacidade Transportadoras Veículos …" at bounding box center [298, 132] width 596 height 265
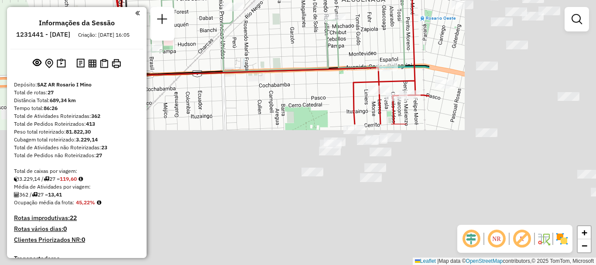
drag, startPoint x: 428, startPoint y: 139, endPoint x: 199, endPoint y: -29, distance: 283.5
click at [199, 0] on html "Aguarde... Pop-up bloqueado! Seu navegador bloqueou automáticamente a abertura …" at bounding box center [298, 132] width 596 height 265
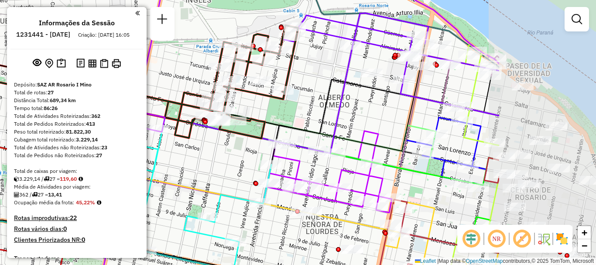
drag, startPoint x: 481, startPoint y: 123, endPoint x: 347, endPoint y: 109, distance: 134.6
click at [347, 109] on div "Rota 11 - Placa AD324QO 0000456115 - LEDESMA MIGUEL DAVID Rota 23 - Placa GBL76…" at bounding box center [298, 132] width 596 height 265
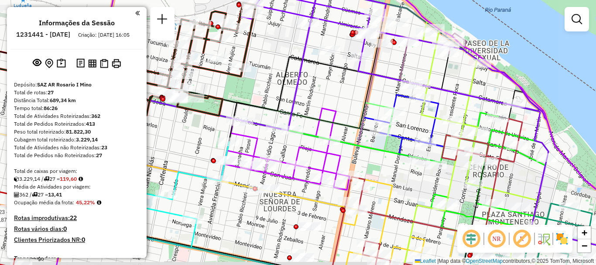
drag, startPoint x: 425, startPoint y: 112, endPoint x: 382, endPoint y: 90, distance: 48.0
click at [382, 90] on div "Rota 11 - Placa AD324QO 0000456115 - LEDESMA MIGUEL DAVID Rota 23 - Placa GBL76…" at bounding box center [298, 132] width 596 height 265
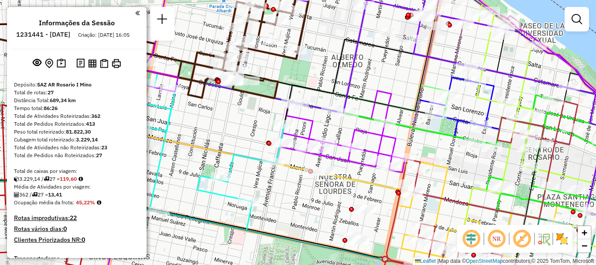
drag, startPoint x: 348, startPoint y: 140, endPoint x: 507, endPoint y: 127, distance: 159.3
click at [507, 127] on icon at bounding box center [299, 92] width 606 height 109
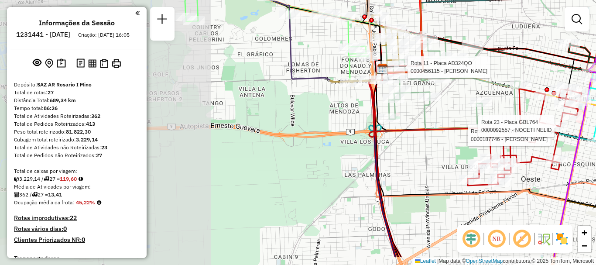
drag, startPoint x: 378, startPoint y: 158, endPoint x: 559, endPoint y: 131, distance: 182.4
click at [559, 130] on div at bounding box center [557, 126] width 22 height 9
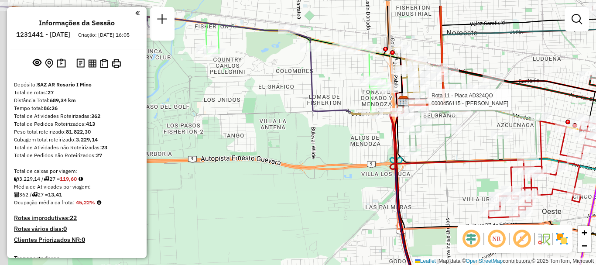
drag, startPoint x: 446, startPoint y: 161, endPoint x: 484, endPoint y: 194, distance: 49.8
click at [484, 170] on icon at bounding box center [457, 135] width 134 height 69
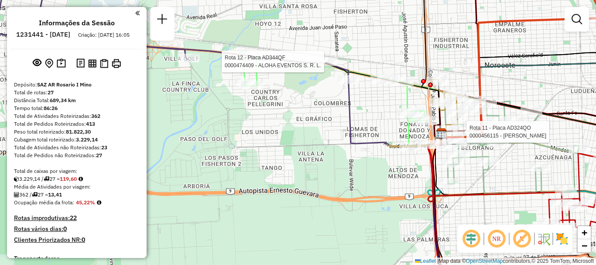
select select "**********"
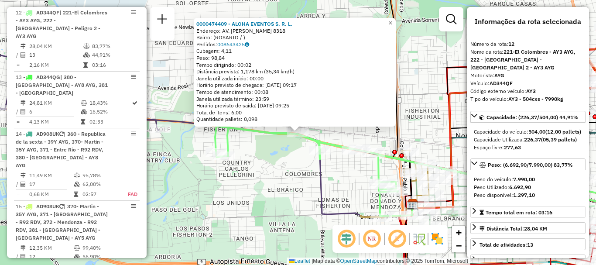
scroll to position [44, 0]
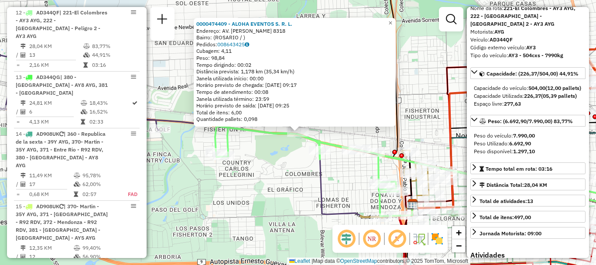
click at [289, 197] on div "0000474409 - ALOHA EVENTOS S. R. L. Endereço: AV. EVA PERON 8318 Bairro: (ROSAR…" at bounding box center [298, 132] width 596 height 265
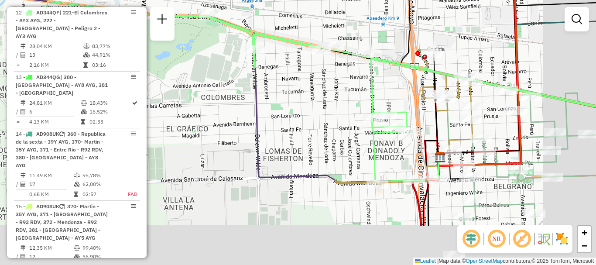
drag, startPoint x: 372, startPoint y: 133, endPoint x: 344, endPoint y: 98, distance: 44.3
click at [344, 98] on div "Janela de atendimento Grade de atendimento Capacidade Transportadoras Veículos …" at bounding box center [298, 132] width 596 height 265
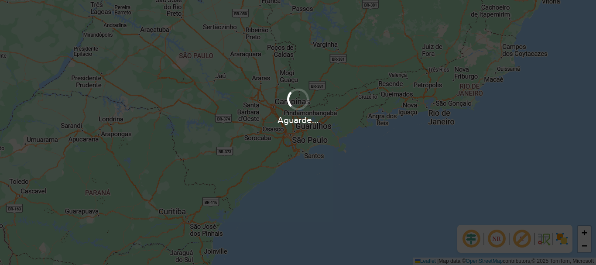
scroll to position [572, 0]
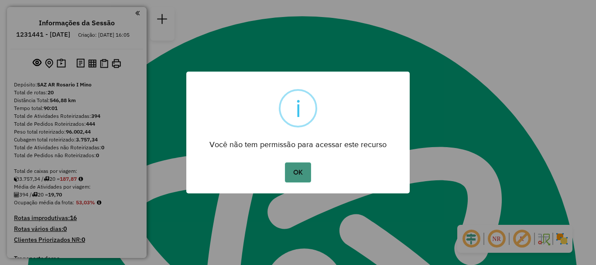
click at [310, 175] on button "OK" at bounding box center [298, 172] width 26 height 20
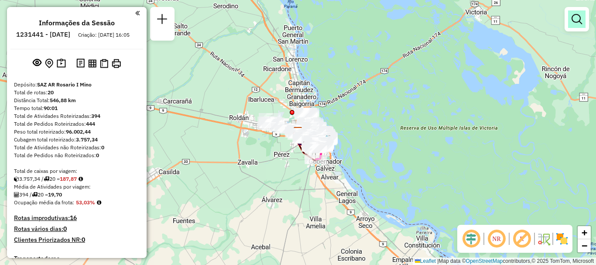
click at [575, 24] on link at bounding box center [576, 18] width 17 height 17
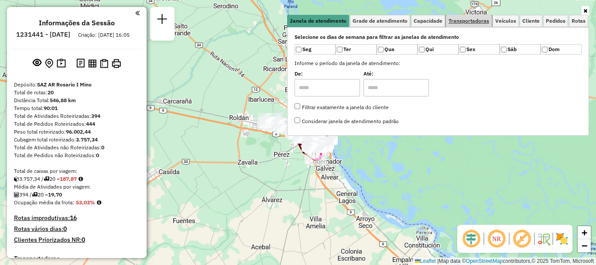
click at [463, 19] on span "Transportadoras" at bounding box center [468, 20] width 41 height 5
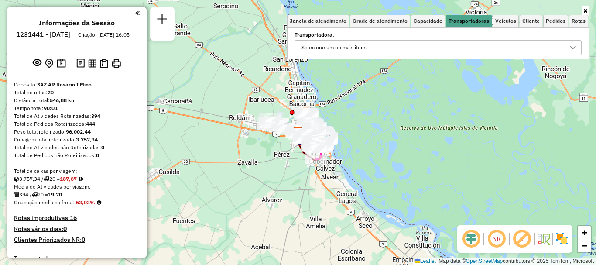
click at [572, 47] on icon at bounding box center [572, 47] width 7 height 7
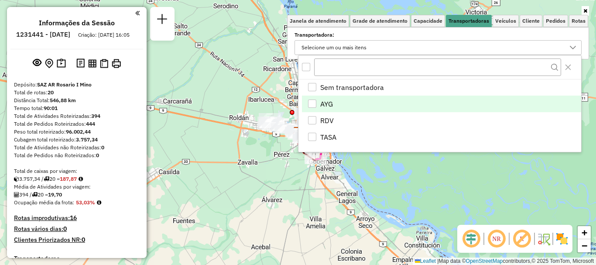
click at [312, 105] on div "AYG" at bounding box center [312, 103] width 8 height 8
click at [395, 187] on div "Janela de atendimento Grade de atendimento Capacidade Transportadoras Veículos …" at bounding box center [298, 132] width 596 height 265
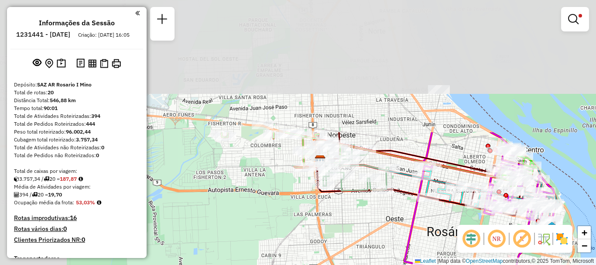
drag, startPoint x: 269, startPoint y: 115, endPoint x: 392, endPoint y: 230, distance: 168.4
click at [392, 230] on div "Limpar filtros Janela de atendimento Grade de atendimento Capacidade Transporta…" at bounding box center [298, 132] width 596 height 265
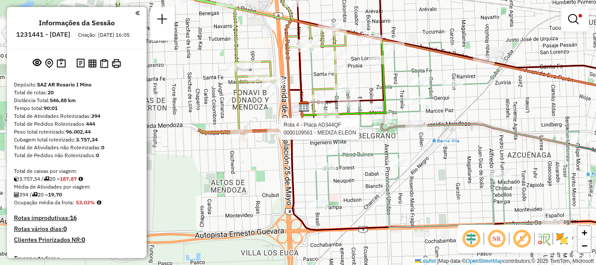
select select "**********"
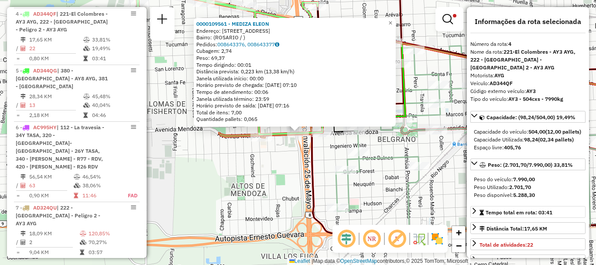
scroll to position [44, 0]
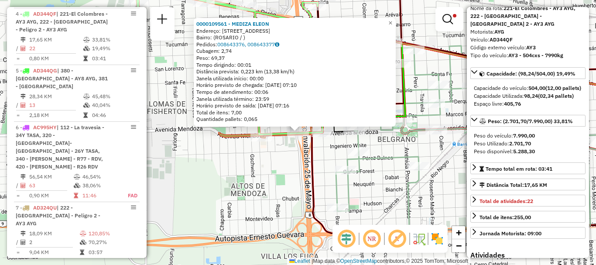
click at [387, 213] on div "0000109561 - MEDIZA ELEON Endereço: AVDA DE CIRCUNV 25 D880 Bairro: (ROSARIO / …" at bounding box center [298, 132] width 596 height 265
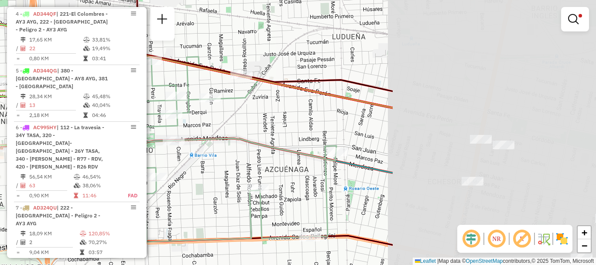
drag, startPoint x: 507, startPoint y: 155, endPoint x: 205, endPoint y: 170, distance: 302.5
click at [205, 170] on div "Limpar filtros Janela de atendimento Grade de atendimento Capacidade Transporta…" at bounding box center [298, 132] width 596 height 265
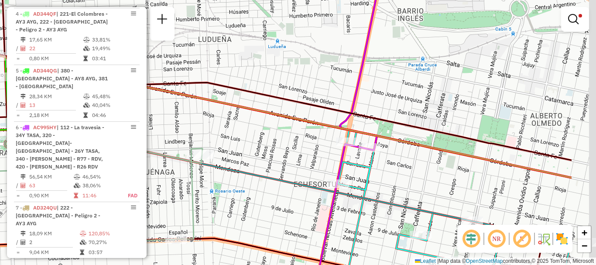
drag, startPoint x: 332, startPoint y: 167, endPoint x: 278, endPoint y: 165, distance: 54.1
click at [279, 165] on div "Limpar filtros Janela de atendimento Grade de atendimento Capacidade Transporta…" at bounding box center [298, 132] width 596 height 265
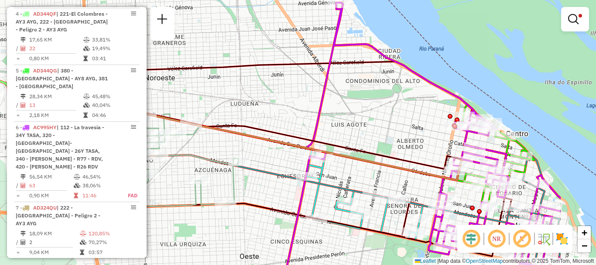
drag, startPoint x: 490, startPoint y: 166, endPoint x: 426, endPoint y: 166, distance: 63.2
click at [426, 166] on icon at bounding box center [279, 136] width 363 height 66
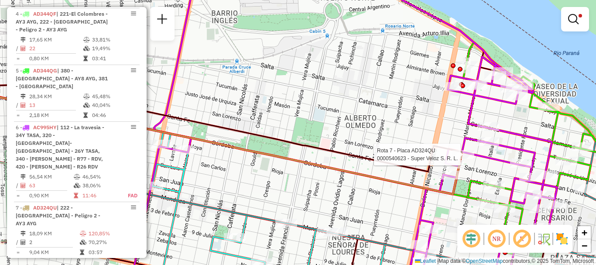
select select "**********"
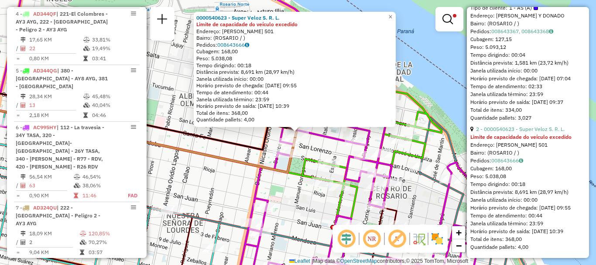
scroll to position [394, 0]
click at [439, 204] on icon at bounding box center [238, 131] width 558 height 317
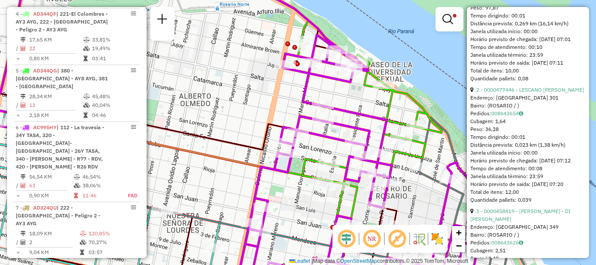
scroll to position [418, 0]
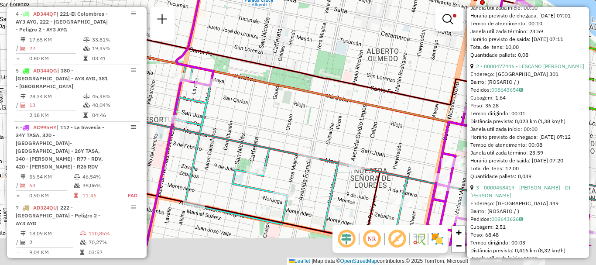
drag, startPoint x: 405, startPoint y: 187, endPoint x: 595, endPoint y: 138, distance: 196.1
click at [595, 138] on div "Limpar filtros Janela de atendimento Grade de atendimento Capacidade Transporta…" at bounding box center [298, 132] width 596 height 265
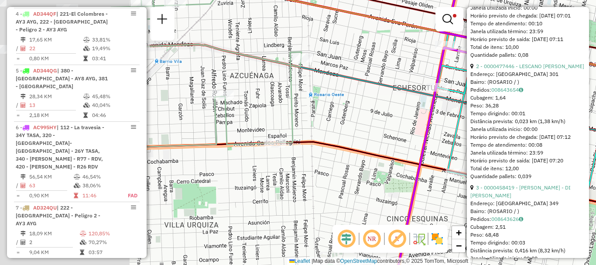
drag, startPoint x: 500, startPoint y: 159, endPoint x: 595, endPoint y: 151, distance: 95.8
click at [595, 151] on div "Limpar filtros Janela de atendimento Grade de atendimento Capacidade Transporta…" at bounding box center [298, 132] width 596 height 265
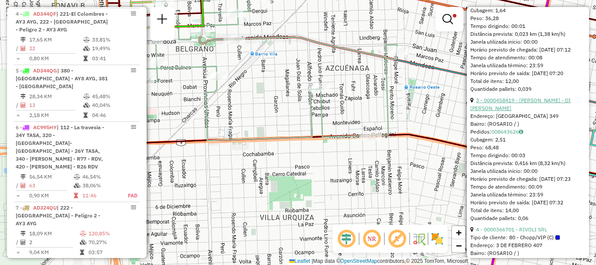
scroll to position [548, 0]
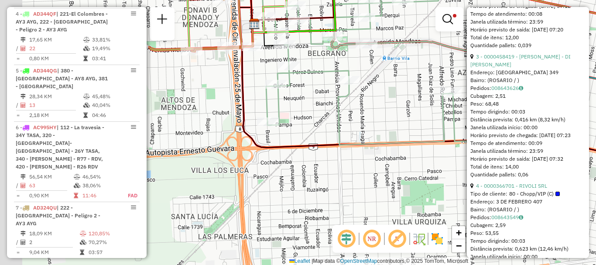
drag, startPoint x: 247, startPoint y: 143, endPoint x: 492, endPoint y: 147, distance: 245.1
click at [492, 147] on hb-router-mapa "Informações da Sessão 1231441 - 20/08/2025 Criação: 19/08/2025 16:05 Depósito: …" at bounding box center [298, 132] width 596 height 265
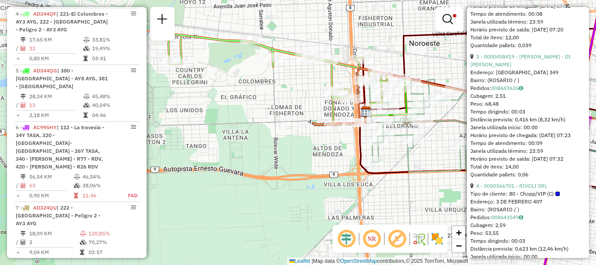
drag, startPoint x: 393, startPoint y: 150, endPoint x: 376, endPoint y: 166, distance: 23.5
click at [376, 165] on div at bounding box center [372, 160] width 22 height 9
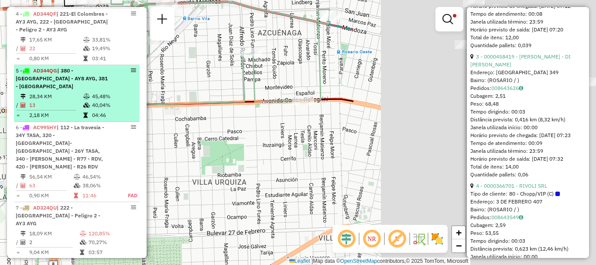
drag, startPoint x: 416, startPoint y: 158, endPoint x: 114, endPoint y: 82, distance: 311.6
click at [114, 82] on hb-router-mapa "Informações da Sessão 1231441 - 20/08/2025 Criação: 19/08/2025 16:05 Depósito: …" at bounding box center [298, 132] width 596 height 265
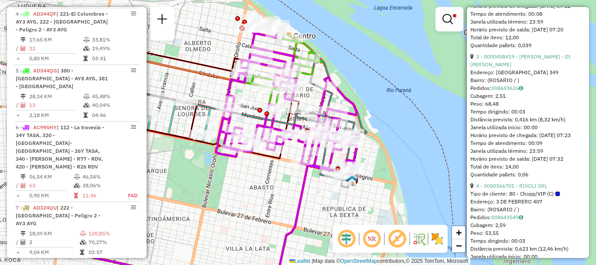
drag, startPoint x: 382, startPoint y: 117, endPoint x: 268, endPoint y: 181, distance: 130.4
click at [268, 181] on div "Limpar filtros Janela de atendimento Grade de atendimento Capacidade Transporta…" at bounding box center [298, 132] width 596 height 265
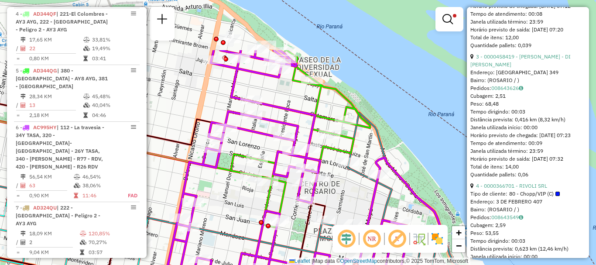
drag, startPoint x: 270, startPoint y: 58, endPoint x: 259, endPoint y: 136, distance: 78.7
click at [259, 136] on icon at bounding box center [187, 208] width 514 height 317
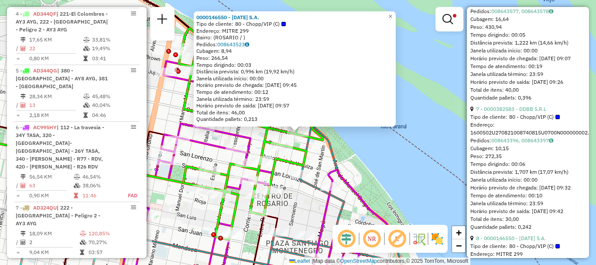
scroll to position [1135, 0]
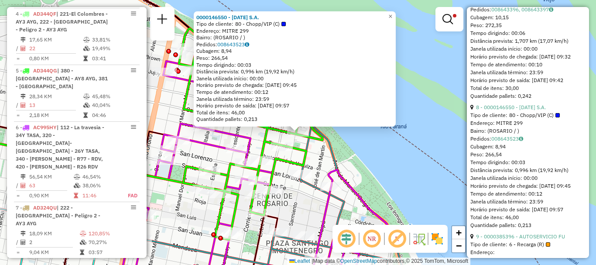
click at [440, 197] on div "0000146550 - NATAL S.A. Tipo de cliente: 80 - Chopp/VIP (C) Endereço: MITRE 299…" at bounding box center [298, 132] width 596 height 265
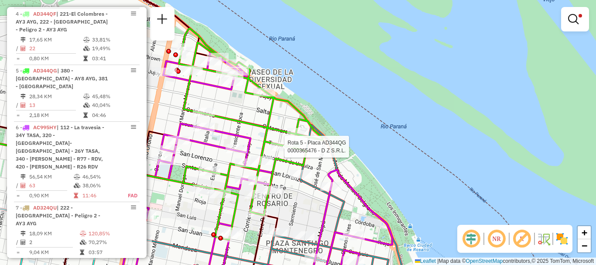
select select "**********"
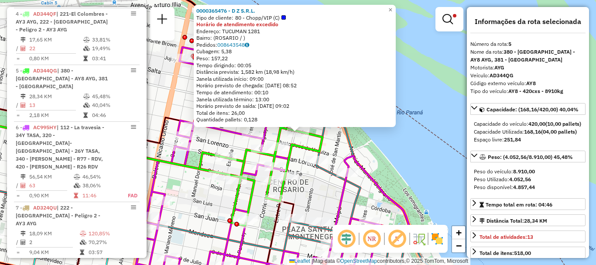
scroll to position [44, 0]
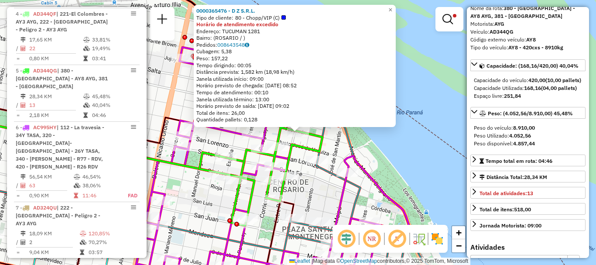
click at [424, 187] on div "0000365476 - D Z S.R.L. Tipo de cliente: 80 - Chopp/VIP (C) Horário de atendime…" at bounding box center [298, 132] width 596 height 265
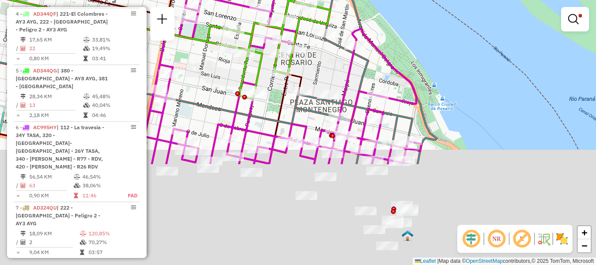
drag, startPoint x: 418, startPoint y: 150, endPoint x: 429, endPoint y: 17, distance: 132.5
click at [428, 19] on div "Limpar filtros Janela de atendimento Grade de atendimento Capacidade Transporta…" at bounding box center [298, 132] width 596 height 265
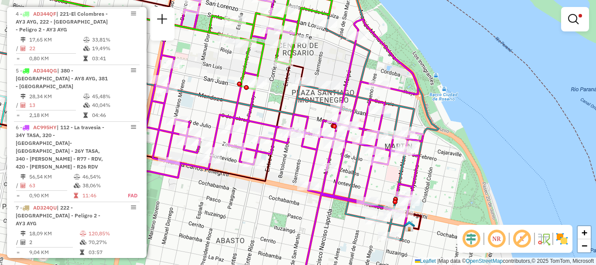
drag, startPoint x: 348, startPoint y: 121, endPoint x: 351, endPoint y: 27, distance: 94.2
click at [351, 28] on icon at bounding box center [280, 127] width 286 height 317
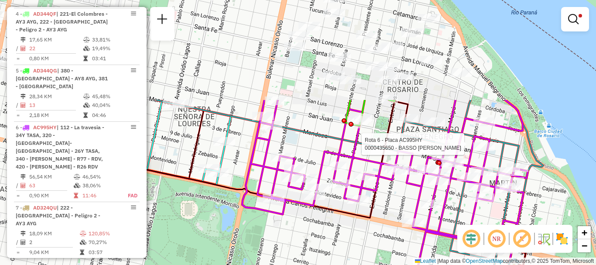
drag, startPoint x: 378, startPoint y: 85, endPoint x: 481, endPoint y: 211, distance: 162.7
click at [481, 211] on div "Rota 6 - Placa AC995HY 0000435650 - BASSO FRANCO Limpar filtros Janela de atend…" at bounding box center [298, 132] width 596 height 265
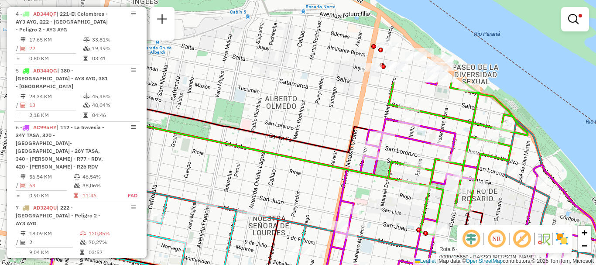
drag, startPoint x: 416, startPoint y: 162, endPoint x: 480, endPoint y: 249, distance: 108.1
click at [480, 249] on hb-router-mapa "Informações da Sessão 1231441 - 20/08/2025 Criação: 19/08/2025 16:05 Depósito: …" at bounding box center [298, 132] width 596 height 265
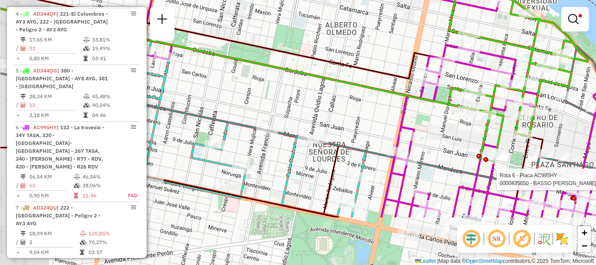
drag, startPoint x: 376, startPoint y: 180, endPoint x: 452, endPoint y: 87, distance: 119.6
click at [451, 89] on icon at bounding box center [246, 61] width 493 height 104
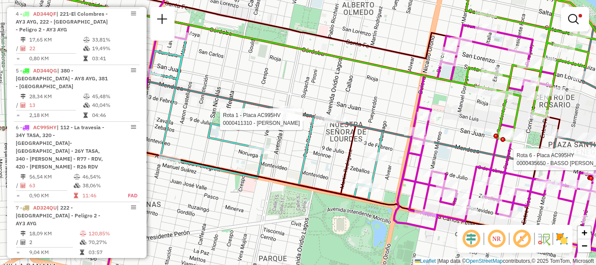
select select "**********"
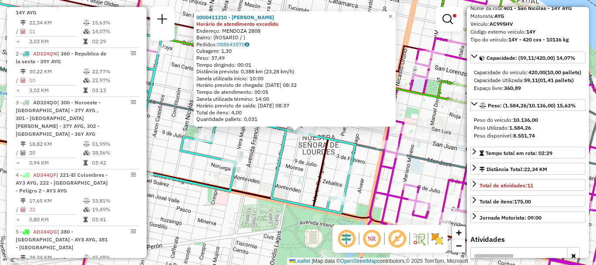
click at [366, 175] on div "0000411310 - ALMADA NATALIA GISELA Horário de atendimento excedido Endereço: ME…" at bounding box center [298, 132] width 596 height 265
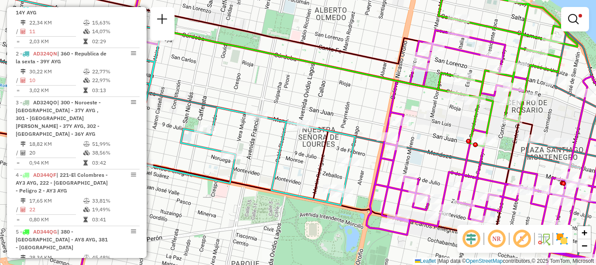
drag, startPoint x: 350, startPoint y: 133, endPoint x: 349, endPoint y: 113, distance: 20.1
click at [349, 113] on div "Limpar filtros Janela de atendimento Grade de atendimento Capacidade Transporta…" at bounding box center [298, 132] width 596 height 265
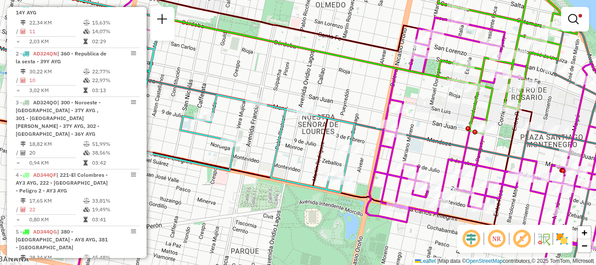
click at [272, 138] on div "Limpar filtros Janela de atendimento Grade de atendimento Capacidade Transporta…" at bounding box center [298, 132] width 596 height 265
click at [571, 18] on em at bounding box center [573, 19] width 10 height 10
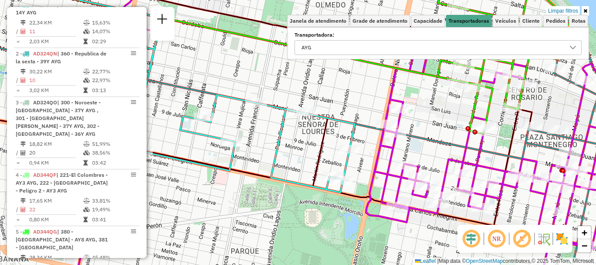
click at [570, 49] on icon at bounding box center [572, 47] width 7 height 7
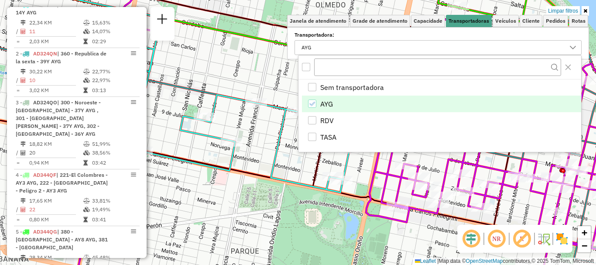
click at [308, 101] on div "AYG" at bounding box center [312, 103] width 8 height 8
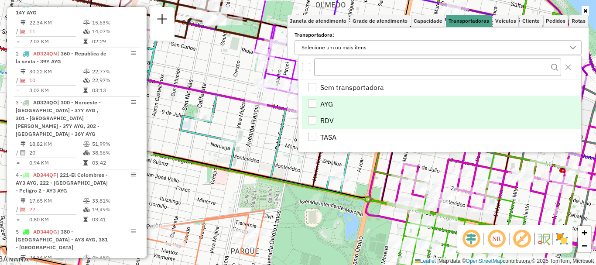
click at [310, 119] on div "RDV" at bounding box center [312, 120] width 8 height 8
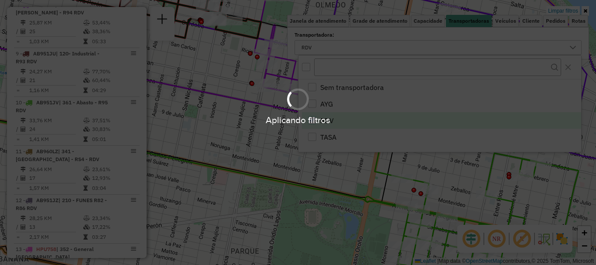
click at [276, 164] on hb-app "Aplicando filtros Pop-up bloqueado! Seu navegador bloqueou automáticamente a ab…" at bounding box center [298, 132] width 596 height 265
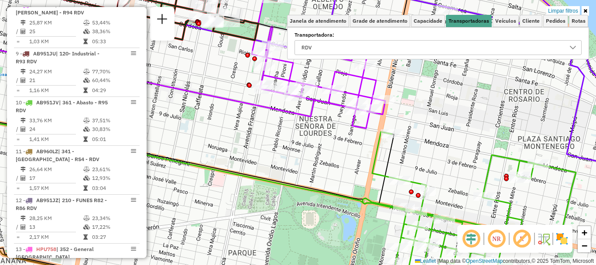
drag, startPoint x: 345, startPoint y: 152, endPoint x: 333, endPoint y: 161, distance: 15.2
click at [333, 161] on div "Limpar filtros Janela de atendimento Grade de atendimento Capacidade Transporta…" at bounding box center [298, 132] width 596 height 265
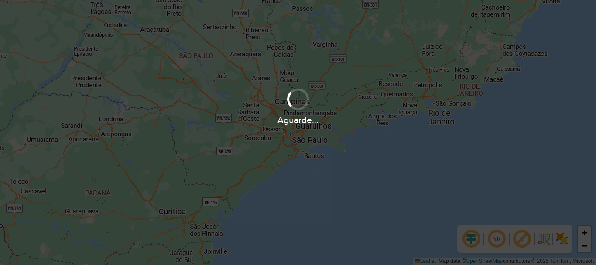
scroll to position [572, 0]
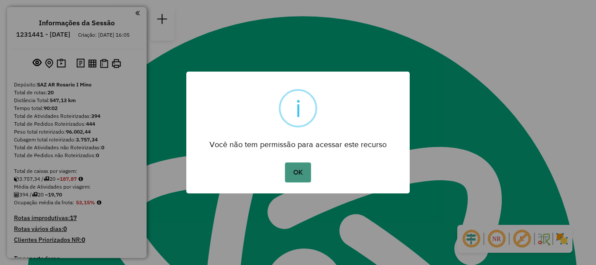
click at [291, 173] on button "OK" at bounding box center [298, 172] width 26 height 20
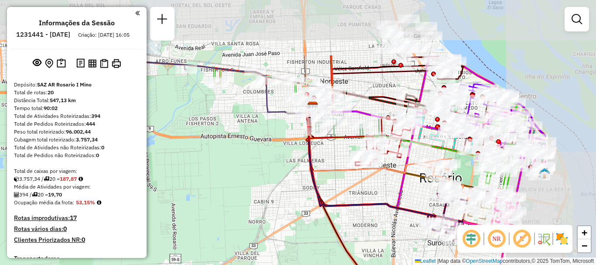
drag, startPoint x: 371, startPoint y: 91, endPoint x: 279, endPoint y: 158, distance: 113.3
click at [279, 158] on div "Janela de atendimento Grade de atendimento Capacidade Transportadoras Veículos …" at bounding box center [298, 132] width 596 height 265
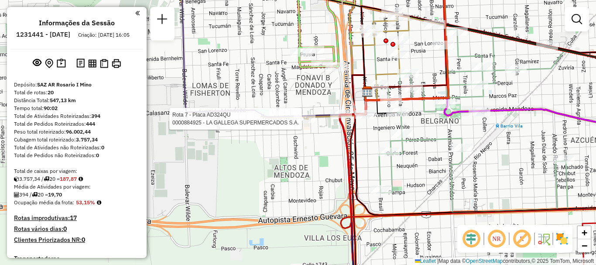
select select "**********"
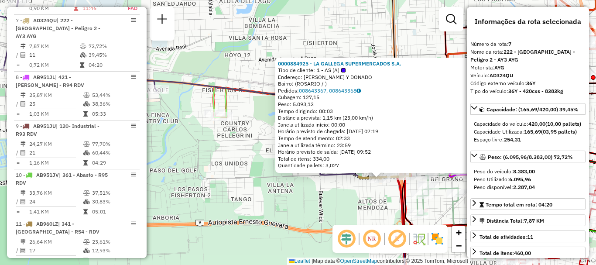
scroll to position [44, 0]
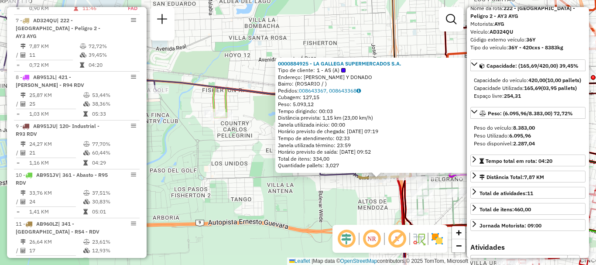
click at [378, 214] on div "0000884925 - LA GALLEGA SUPERMERCADOS S.A. Tipo de cliente: 1 - AS (A) Endereço…" at bounding box center [298, 132] width 596 height 265
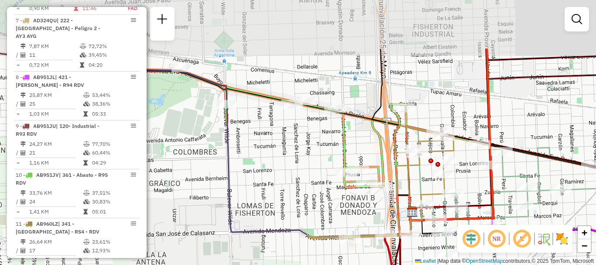
drag, startPoint x: 379, startPoint y: 187, endPoint x: 363, endPoint y: 234, distance: 49.8
click at [363, 234] on icon at bounding box center [380, 182] width 146 height 114
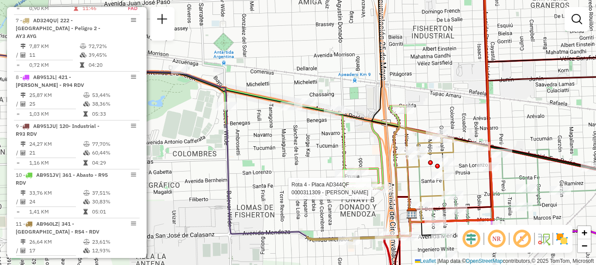
select select "**********"
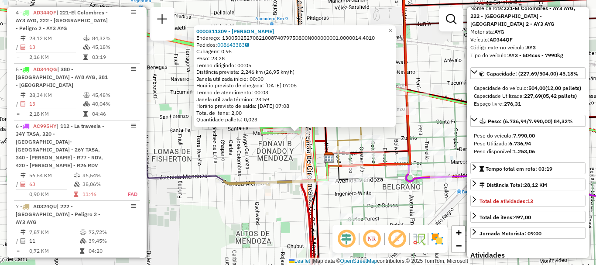
click at [377, 223] on div "0000311309 - ERASO MARCELA O Endereço: 1300502527082100874079750800N000000001.0…" at bounding box center [298, 132] width 596 height 265
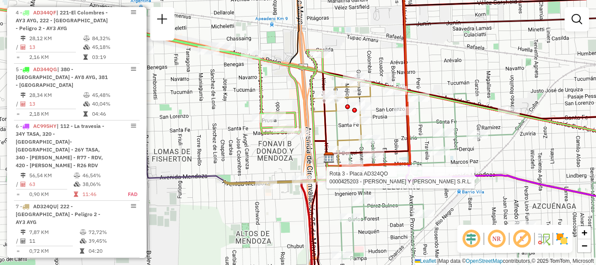
select select "**********"
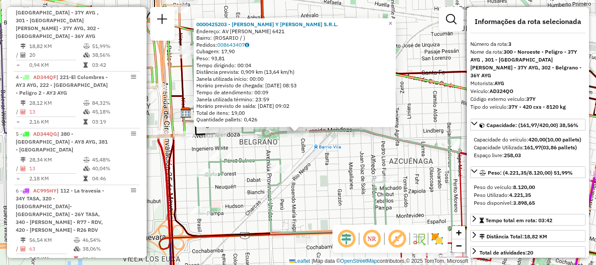
scroll to position [87, 0]
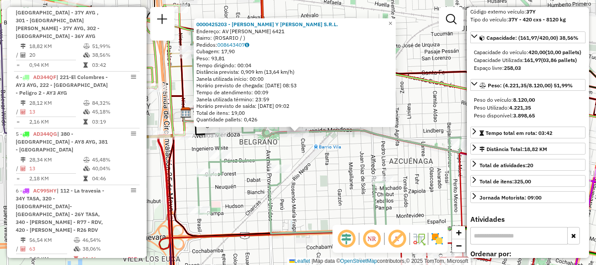
click at [429, 209] on div "0000425203 - SANCHEZ Y SANCHEZ S.R.L. Endereço: AV MENDOZA 6421 Bairro: (ROSARI…" at bounding box center [298, 132] width 596 height 265
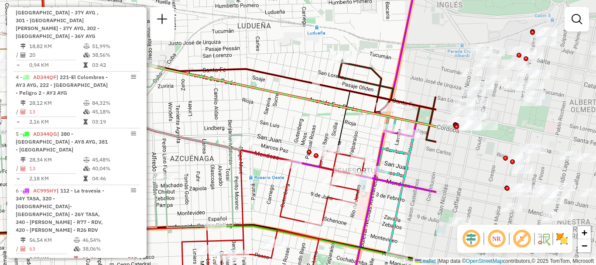
drag, startPoint x: 418, startPoint y: 185, endPoint x: 199, endPoint y: 183, distance: 218.9
click at [199, 183] on div "Janela de atendimento Grade de atendimento Capacidade Transportadoras Veículos …" at bounding box center [298, 132] width 596 height 265
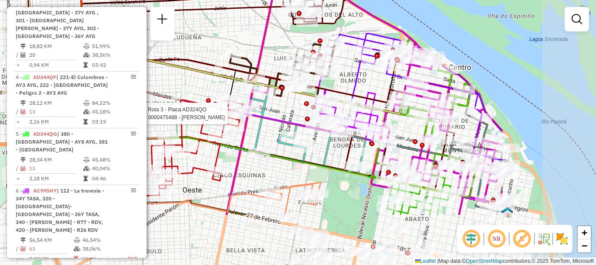
drag, startPoint x: 436, startPoint y: 200, endPoint x: 280, endPoint y: 122, distance: 174.1
click at [280, 122] on div "Rota 3 - Placa AD324QO 0000475488 - PAULETTI FLORENCIA DAIANA Janela de atendim…" at bounding box center [298, 132] width 596 height 265
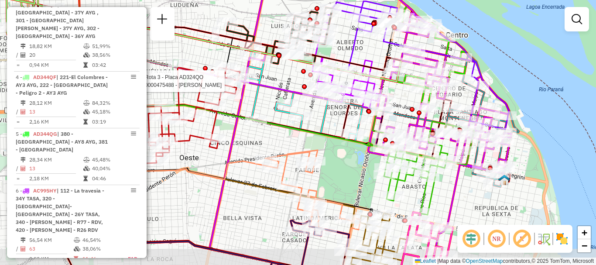
drag, startPoint x: 337, startPoint y: 196, endPoint x: 340, endPoint y: 170, distance: 25.9
click at [340, 170] on div "Rota 3 - Placa AD324QO 0000475488 - PAULETTI FLORENCIA DAIANA Janela de atendim…" at bounding box center [298, 132] width 596 height 265
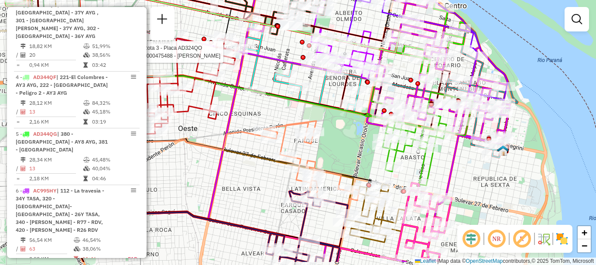
drag, startPoint x: 347, startPoint y: 192, endPoint x: 346, endPoint y: 163, distance: 29.2
click at [346, 163] on div "Rota 3 - Placa AD324QO 0000475488 - PAULETTI FLORENCIA DAIANA Janela de atendim…" at bounding box center [298, 132] width 596 height 265
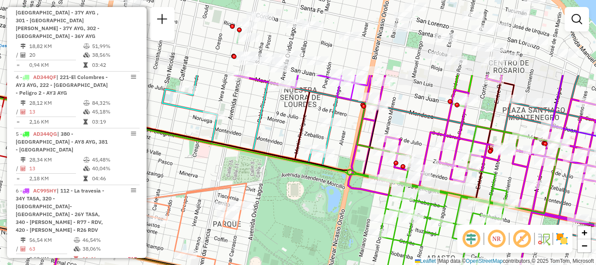
drag, startPoint x: 401, startPoint y: 144, endPoint x: 343, endPoint y: 246, distance: 117.3
click at [343, 246] on div "Rota 3 - Placa AD324QO 0000475488 - PAULETTI FLORENCIA DAIANA Janela de atendim…" at bounding box center [298, 132] width 596 height 265
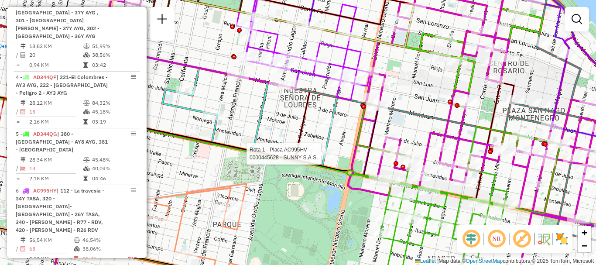
select select "**********"
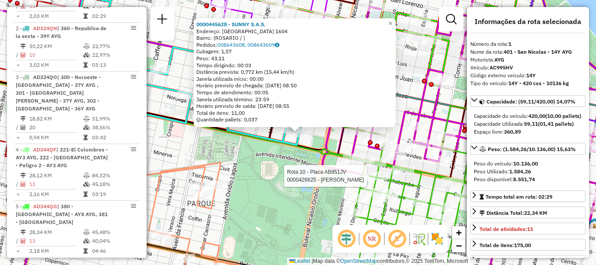
scroll to position [310, 0]
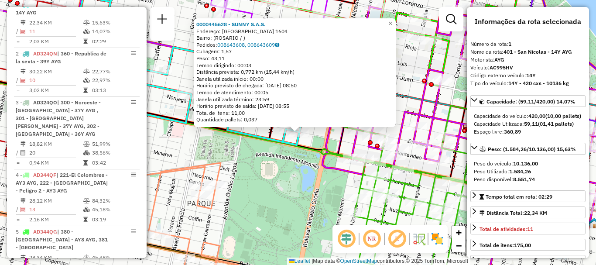
click at [326, 178] on div "0000445628 - SUNNY S.A.S. Endereço: SANTIAGO 1604 Bairro: (ROSARIO / ) Pedidos:…" at bounding box center [298, 132] width 596 height 265
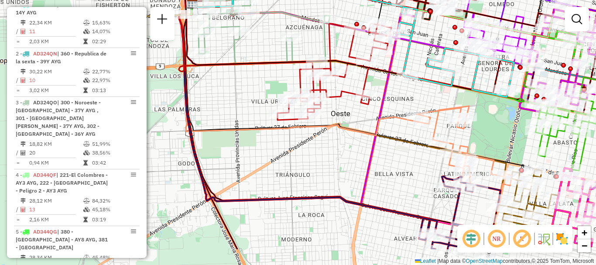
drag, startPoint x: 410, startPoint y: 197, endPoint x: 595, endPoint y: 165, distance: 188.1
click at [595, 165] on div "Janela de atendimento Grade de atendimento Capacidade Transportadoras Veículos …" at bounding box center [298, 132] width 596 height 265
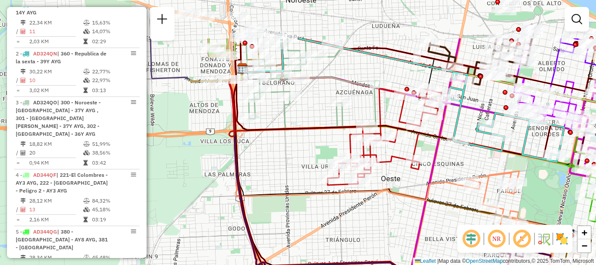
drag, startPoint x: 428, startPoint y: 206, endPoint x: 432, endPoint y: 215, distance: 9.6
click at [432, 215] on div "Janela de atendimento Grade de atendimento Capacidade Transportadoras Veículos …" at bounding box center [298, 132] width 596 height 265
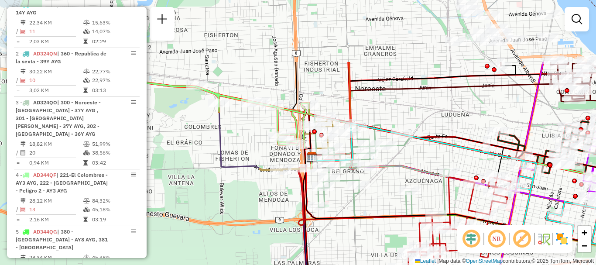
drag, startPoint x: 283, startPoint y: 208, endPoint x: 332, endPoint y: 263, distance: 74.2
click at [332, 263] on div "Janela de atendimento Grade de atendimento Capacidade Transportadoras Veículos …" at bounding box center [298, 132] width 596 height 265
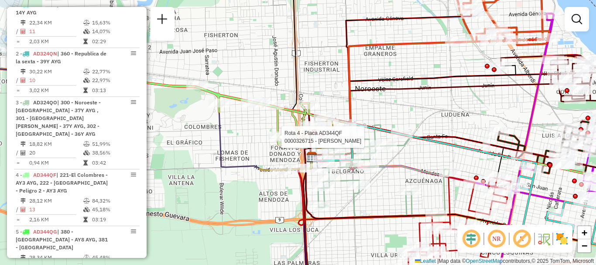
select select "**********"
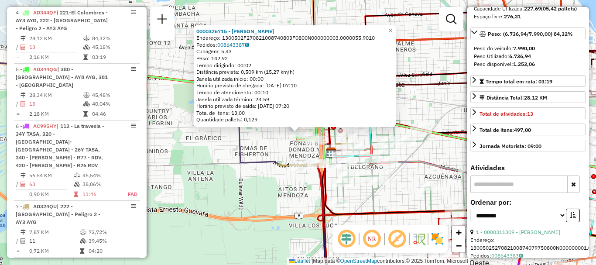
scroll to position [44, 0]
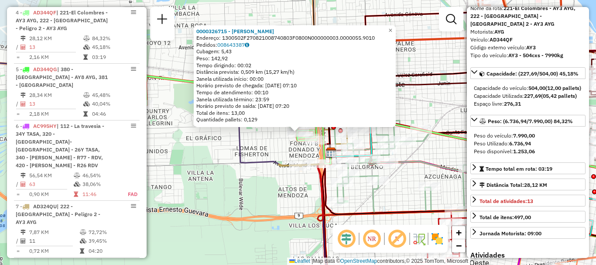
click at [378, 197] on div "0000326715 - BINI HUGO GABRI Endereço: 1300502F270821008740803F0800N000000003.0…" at bounding box center [298, 132] width 596 height 265
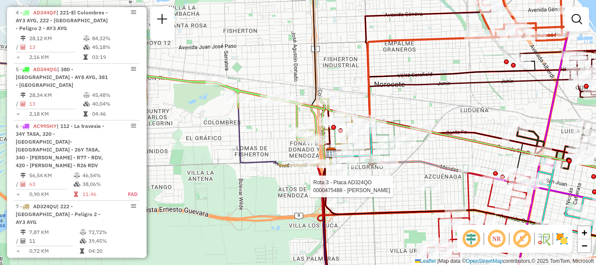
select select "**********"
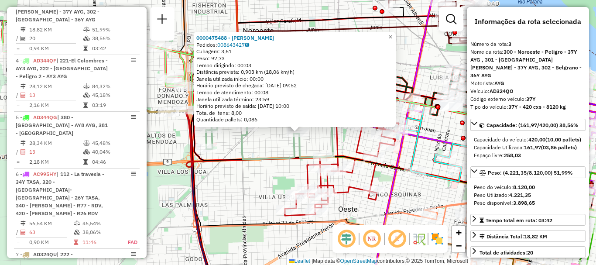
scroll to position [408, 0]
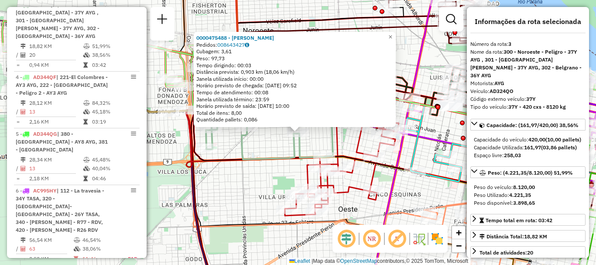
click at [417, 194] on div "0000475488 - PAULETTI FLORENCIA DAIANA Pedidos: 008643427 Cubagem: 3,61 Peso: 9…" at bounding box center [298, 132] width 596 height 265
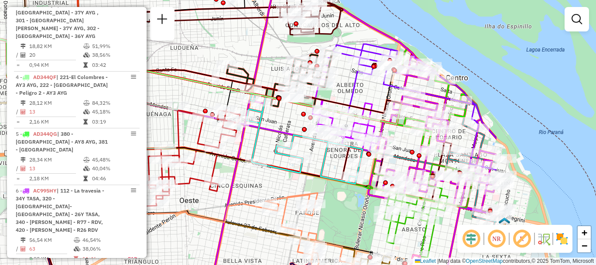
drag, startPoint x: 412, startPoint y: 197, endPoint x: 254, endPoint y: 188, distance: 158.1
click at [254, 188] on div "Janela de atendimento Grade de atendimento Capacidade Transportadoras Veículos …" at bounding box center [298, 132] width 596 height 265
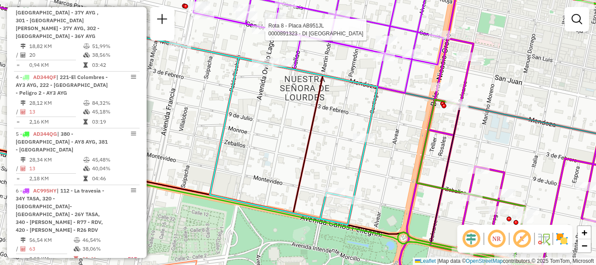
select select "**********"
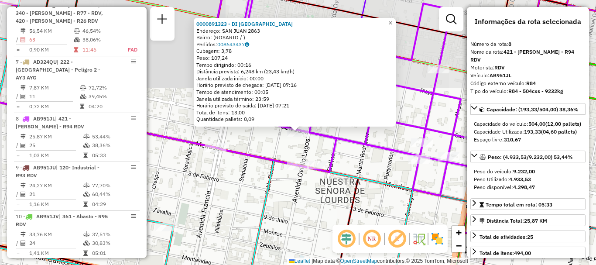
scroll to position [707, 0]
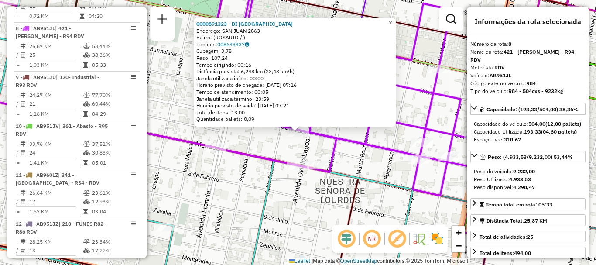
click at [341, 151] on div "0000891323 - DI MONACO Endereço: SAN JUAN 2863 Bairro: (ROSARIO / ) Pedidos: 00…" at bounding box center [298, 132] width 596 height 265
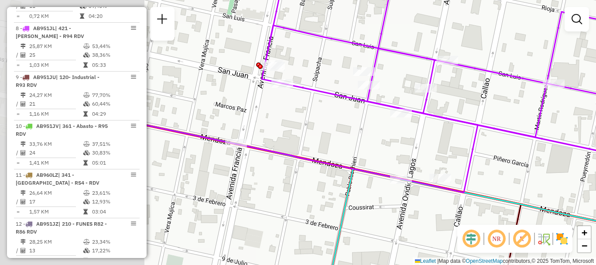
drag, startPoint x: 288, startPoint y: 152, endPoint x: 436, endPoint y: 156, distance: 147.4
click at [436, 156] on div "Janela de atendimento Grade de atendimento Capacidade Transportadoras Veículos …" at bounding box center [298, 132] width 596 height 265
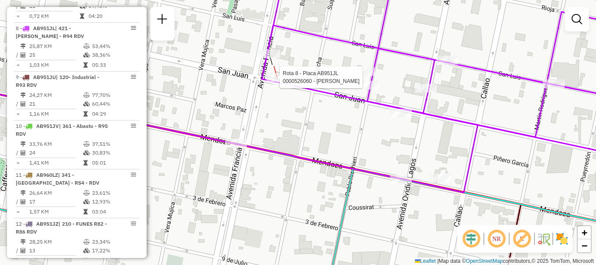
select select "**********"
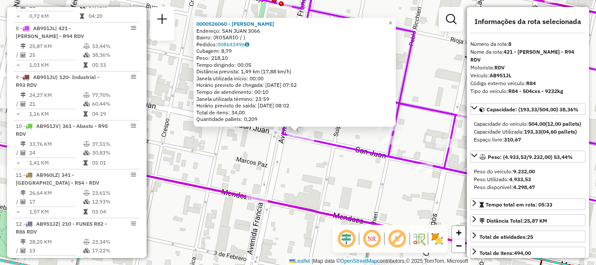
click at [270, 143] on div "0000526060 - Tori Mauro David Endereço: SAN JUAN 3066 Bairro: (ROSARIO / ) Pedi…" at bounding box center [298, 132] width 596 height 265
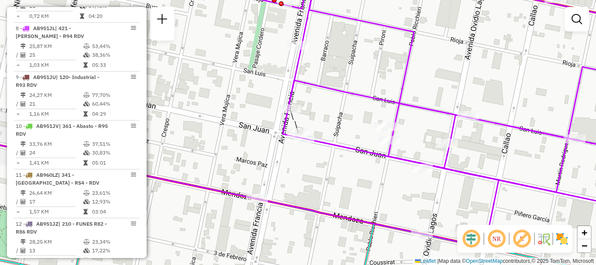
click at [335, 183] on div "Janela de atendimento Grade de atendimento Capacidade Transportadoras Veículos …" at bounding box center [298, 132] width 596 height 265
select select "**********"
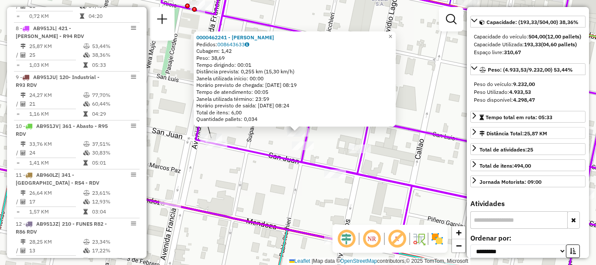
scroll to position [44, 0]
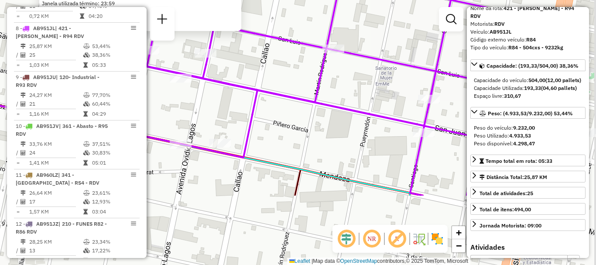
drag, startPoint x: 412, startPoint y: 209, endPoint x: 258, endPoint y: 114, distance: 181.5
click at [257, 114] on icon at bounding box center [21, 109] width 471 height 96
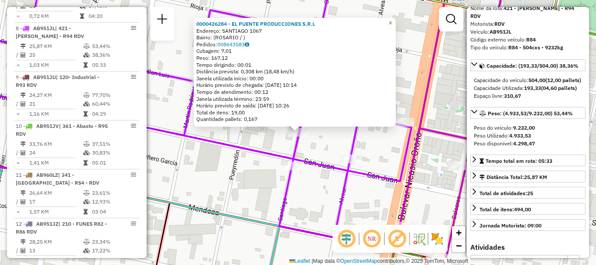
click at [381, 149] on div "0000426284 - EL PUENTE PRODUCCIONES S.R.L Endereço: SANTIAGO 1067 Bairro: (ROSA…" at bounding box center [298, 132] width 596 height 265
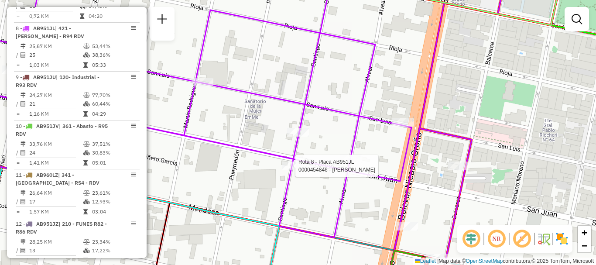
click at [295, 170] on div at bounding box center [293, 165] width 22 height 9
select select "**********"
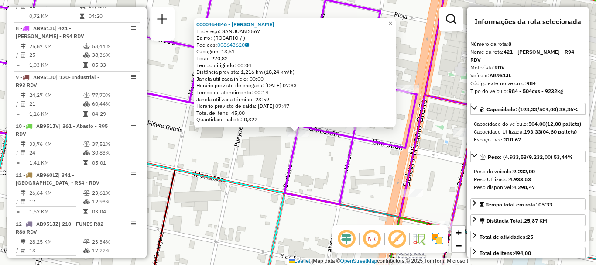
click at [295, 172] on div "0000454846 - MARTINEZ MARIANELA Endereço: SAN JUAN 2567 Bairro: (ROSARIO / ) Pe…" at bounding box center [298, 132] width 596 height 265
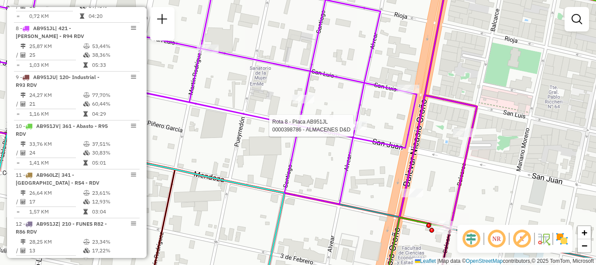
select select "**********"
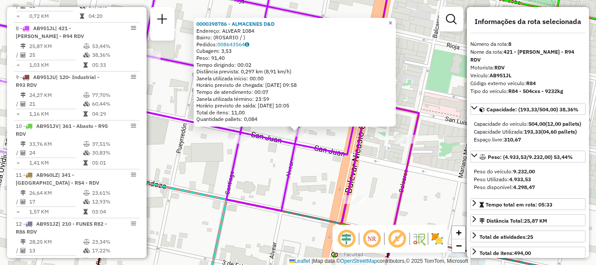
click at [392, 23] on span "×" at bounding box center [390, 22] width 4 height 7
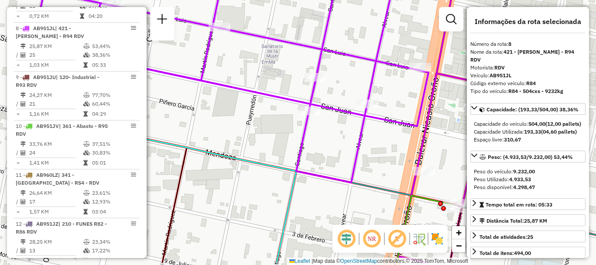
drag, startPoint x: 286, startPoint y: 155, endPoint x: 357, endPoint y: 123, distance: 77.9
click at [357, 123] on div "Janela de atendimento Grade de atendimento Capacidade Transportadoras Veículos …" at bounding box center [298, 132] width 596 height 265
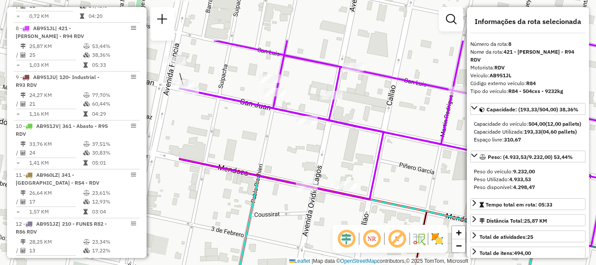
drag, startPoint x: 357, startPoint y: 123, endPoint x: 595, endPoint y: 190, distance: 247.7
click at [595, 190] on div "Janela de atendimento Grade de atendimento Capacidade Transportadoras Veículos …" at bounding box center [298, 132] width 596 height 265
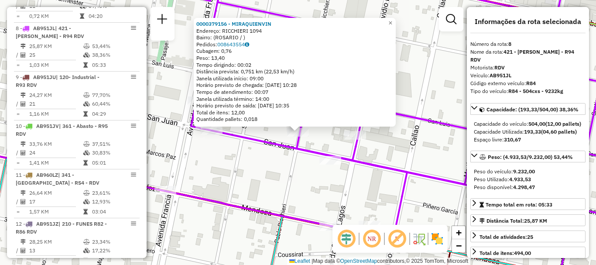
click at [269, 141] on icon at bounding box center [406, 129] width 498 height 313
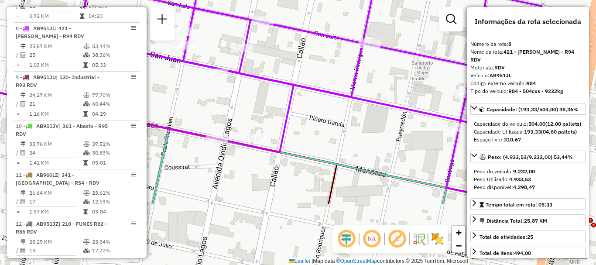
drag, startPoint x: 395, startPoint y: 180, endPoint x: 273, endPoint y: 105, distance: 142.8
click at [276, 98] on div "Janela de atendimento Grade de atendimento Capacidade Transportadoras Veículos …" at bounding box center [298, 132] width 596 height 265
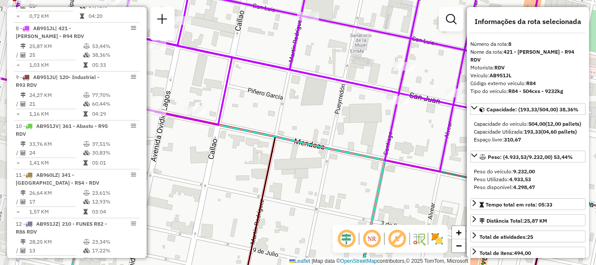
drag, startPoint x: 348, startPoint y: 137, endPoint x: 426, endPoint y: 99, distance: 86.6
click at [410, 117] on icon at bounding box center [266, 67] width 500 height 209
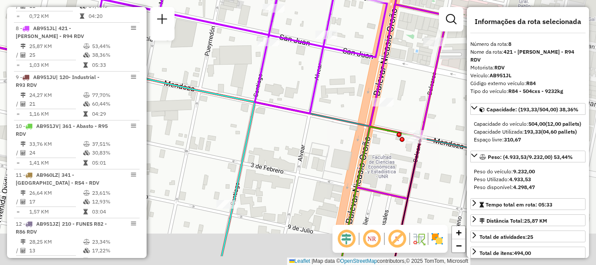
drag, startPoint x: 407, startPoint y: 117, endPoint x: 240, endPoint y: 82, distance: 170.6
click at [240, 82] on div "Janela de atendimento Grade de atendimento Capacidade Transportadoras Veículos …" at bounding box center [298, 132] width 596 height 265
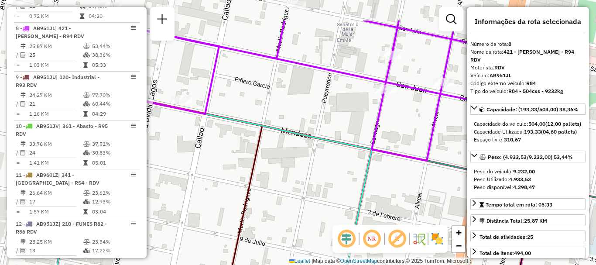
drag, startPoint x: 247, startPoint y: 92, endPoint x: 375, endPoint y: 123, distance: 132.4
click at [364, 128] on div "Janela de atendimento Grade de atendimento Capacidade Transportadoras Veículos …" at bounding box center [298, 132] width 596 height 265
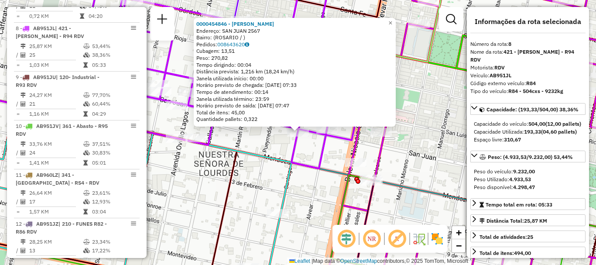
click at [316, 167] on icon at bounding box center [223, 70] width 267 height 195
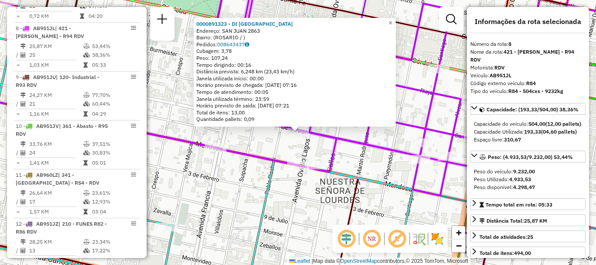
click at [238, 147] on icon at bounding box center [138, 130] width 396 height 82
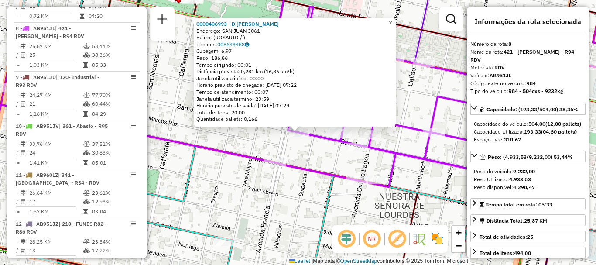
click at [237, 144] on div "0000406993 - D AGOSTINO GUSTAVO ARIEL Endereço: SAN JUAN 3061 Bairro: (ROSARIO …" at bounding box center [298, 132] width 596 height 265
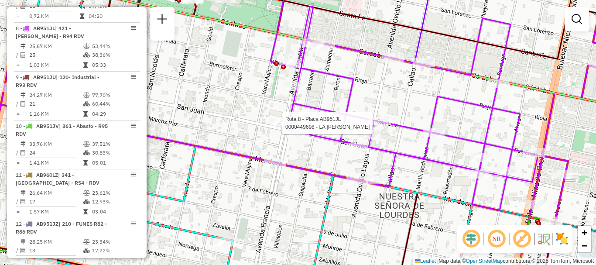
click at [279, 127] on div at bounding box center [280, 123] width 22 height 9
select select "**********"
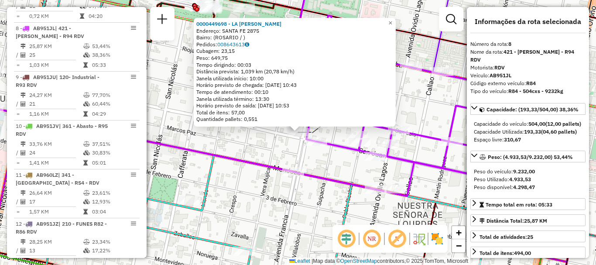
click at [277, 153] on div "0000449698 - LA ROSA CRISTIAN FABIAN Endereço: SANTA FE 2875 Bairro: (ROSARIO /…" at bounding box center [298, 132] width 596 height 265
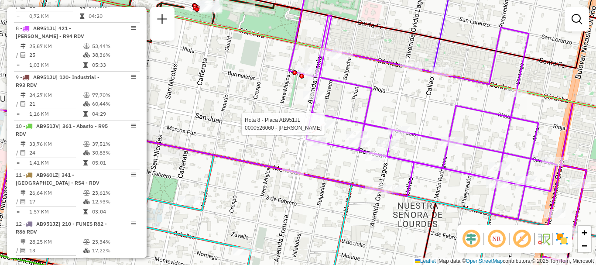
click at [320, 128] on div at bounding box center [324, 123] width 22 height 9
select select "**********"
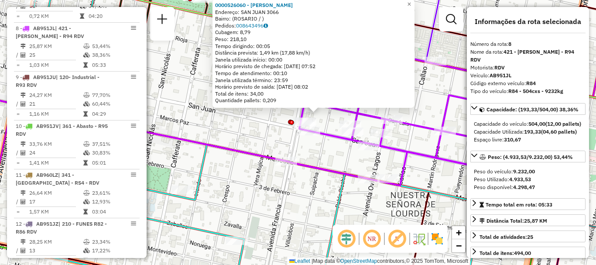
click at [285, 137] on div "0000526060 - Tori Mauro David Endereço: SAN JUAN 3066 Bairro: (ROSARIO / ) Pedi…" at bounding box center [298, 132] width 596 height 265
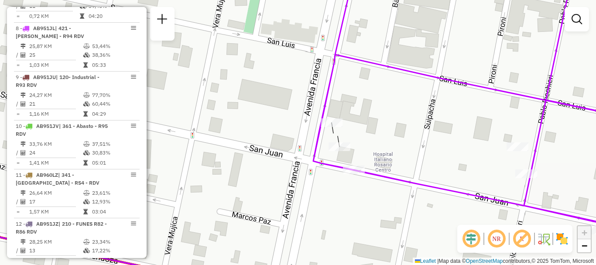
click at [327, 204] on div "Janela de atendimento Grade de atendimento Capacidade Transportadoras Veículos …" at bounding box center [298, 132] width 596 height 265
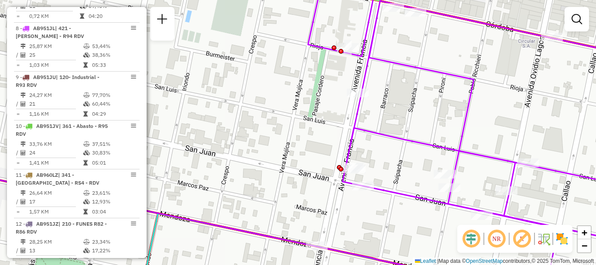
click at [356, 213] on div "Janela de atendimento Grade de atendimento Capacidade Transportadoras Veículos …" at bounding box center [298, 132] width 596 height 265
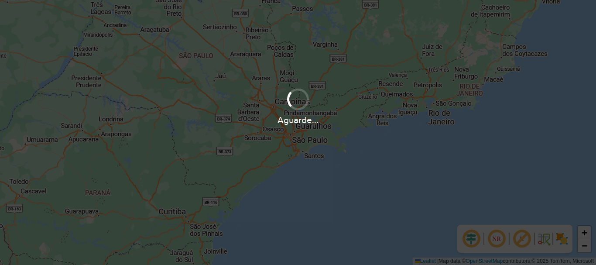
scroll to position [572, 0]
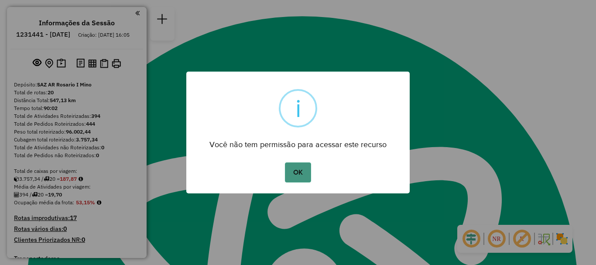
click at [292, 174] on button "OK" at bounding box center [298, 172] width 26 height 20
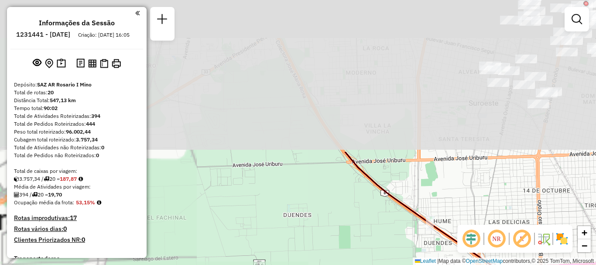
drag, startPoint x: 362, startPoint y: 104, endPoint x: 319, endPoint y: 235, distance: 138.0
click at [323, 235] on div "Janela de atendimento Grade de atendimento Capacidade Transportadoras Veículos …" at bounding box center [298, 132] width 596 height 265
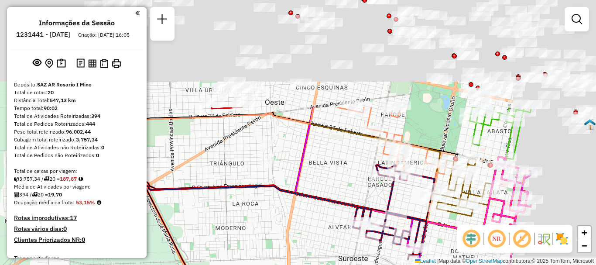
drag, startPoint x: 450, startPoint y: 100, endPoint x: 314, endPoint y: 246, distance: 199.9
click at [314, 246] on div "Janela de atendimento Grade de atendimento Capacidade Transportadoras Veículos …" at bounding box center [298, 132] width 596 height 265
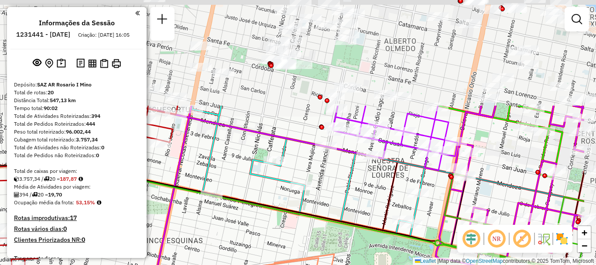
drag, startPoint x: 396, startPoint y: 102, endPoint x: 328, endPoint y: 211, distance: 128.5
click at [328, 211] on div "Janela de atendimento Grade de atendimento Capacidade Transportadoras Veículos …" at bounding box center [298, 132] width 596 height 265
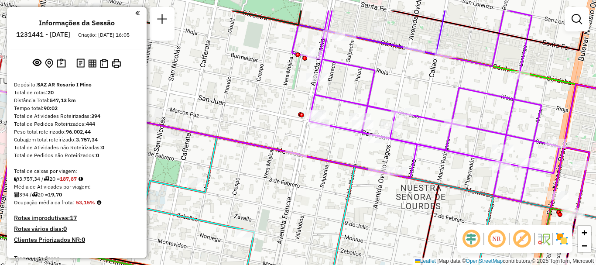
drag, startPoint x: 357, startPoint y: 154, endPoint x: 342, endPoint y: 191, distance: 40.1
click at [342, 191] on div "Janela de atendimento Grade de atendimento Capacidade Transportadoras Veículos …" at bounding box center [298, 132] width 596 height 265
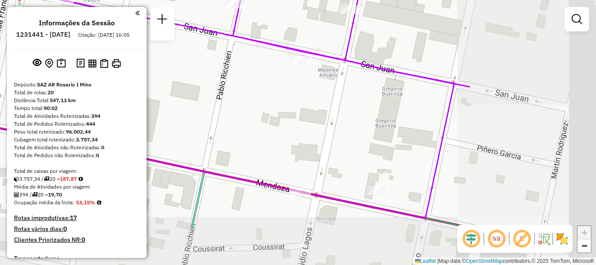
drag, startPoint x: 435, startPoint y: 137, endPoint x: 200, endPoint y: 73, distance: 243.6
click at [225, 77] on div "Janela de atendimento Grade de atendimento Capacidade Transportadoras Veículos …" at bounding box center [298, 132] width 596 height 265
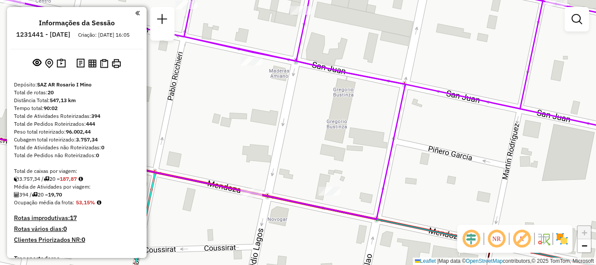
drag, startPoint x: 286, startPoint y: 100, endPoint x: 234, endPoint y: 95, distance: 52.1
click at [234, 95] on div "Janela de atendimento Grade de atendimento Capacidade Transportadoras Veículos …" at bounding box center [298, 132] width 596 height 265
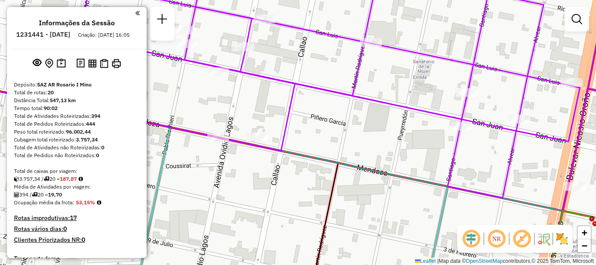
click at [303, 133] on div "Janela de atendimento Grade de atendimento Capacidade Transportadoras Veículos …" at bounding box center [298, 132] width 596 height 265
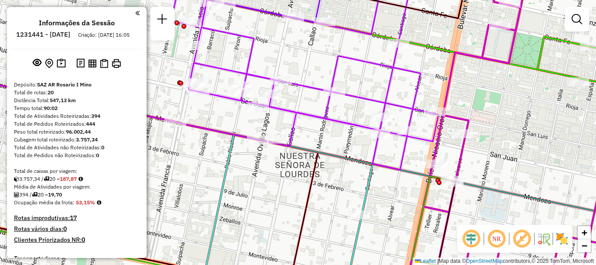
click at [262, 187] on div "Janela de atendimento Grade de atendimento Capacidade Transportadoras Veículos …" at bounding box center [298, 132] width 596 height 265
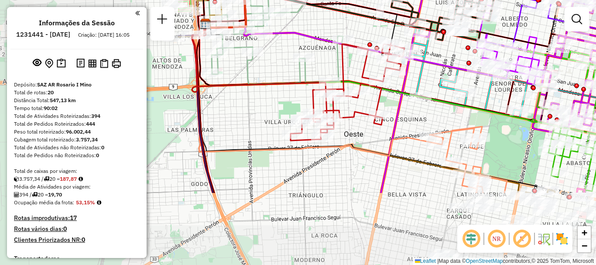
drag, startPoint x: 208, startPoint y: 165, endPoint x: 225, endPoint y: 190, distance: 30.7
click at [446, 68] on icon at bounding box center [355, 51] width 303 height 54
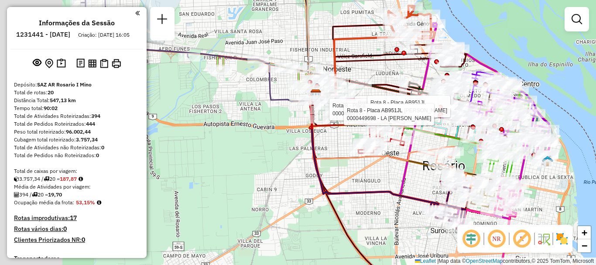
drag, startPoint x: 187, startPoint y: 133, endPoint x: 301, endPoint y: 134, distance: 114.2
click at [301, 134] on div "Rota 8 - Placa AB951JL 0000445706 - [PERSON_NAME] 8 - Placa AB951JL 0000466777 …" at bounding box center [298, 132] width 596 height 265
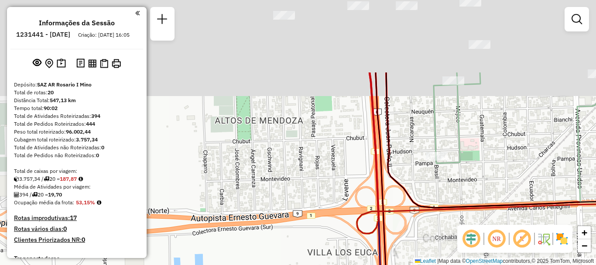
drag, startPoint x: 309, startPoint y: 54, endPoint x: 286, endPoint y: 153, distance: 101.5
click at [286, 153] on div "Rota 8 - Placa AB951JL 0000445706 - [PERSON_NAME] 8 - Placa AB951JL 0000466777 …" at bounding box center [298, 132] width 596 height 265
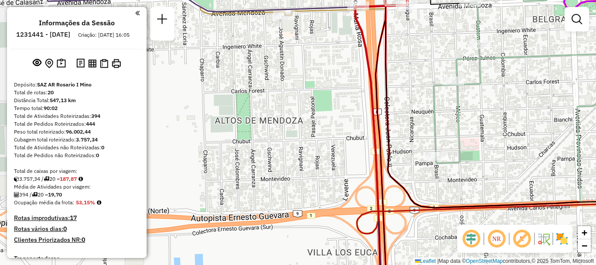
click at [268, 102] on div "Rota 8 - Placa AB951JL 0000445706 - [PERSON_NAME] 8 - Placa AB951JL 0000466777 …" at bounding box center [298, 132] width 596 height 265
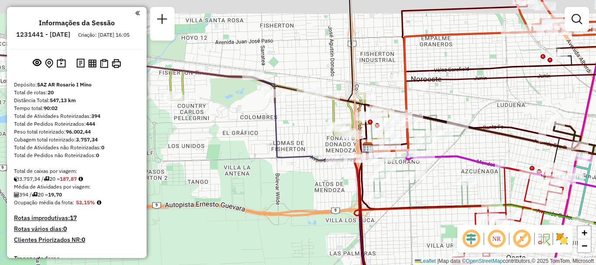
drag, startPoint x: 344, startPoint y: 162, endPoint x: 354, endPoint y: 188, distance: 27.5
click at [354, 188] on icon at bounding box center [421, 181] width 134 height 69
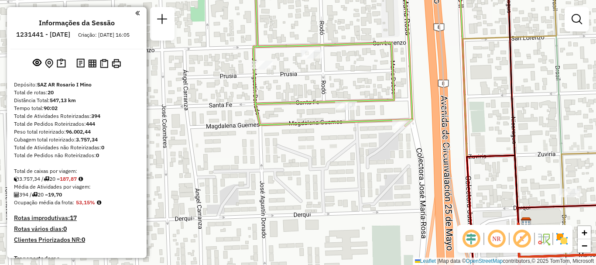
click at [343, 145] on div "Janela de atendimento Grade de atendimento Capacidade Transportadoras Veículos …" at bounding box center [298, 132] width 596 height 265
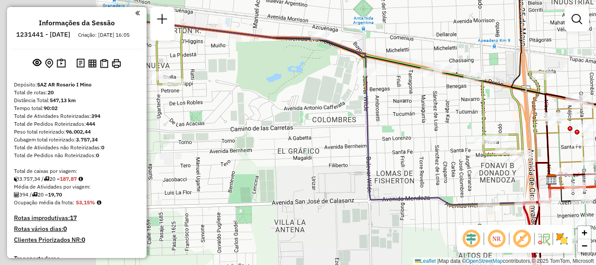
drag, startPoint x: 324, startPoint y: 158, endPoint x: 483, endPoint y: 169, distance: 159.1
click at [515, 157] on div "Janela de atendimento Grade de atendimento Capacidade Transportadoras Veículos …" at bounding box center [298, 132] width 596 height 265
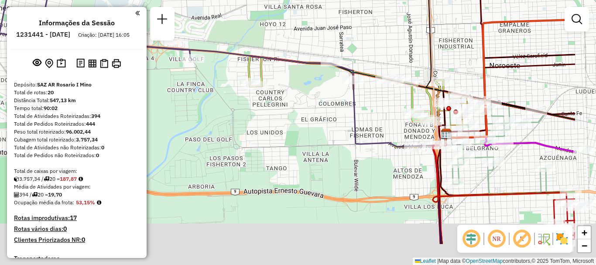
drag, startPoint x: 334, startPoint y: 141, endPoint x: 246, endPoint y: 65, distance: 116.2
click at [246, 65] on div "Janela de atendimento Grade de atendimento Capacidade Transportadoras Veículos …" at bounding box center [298, 132] width 596 height 265
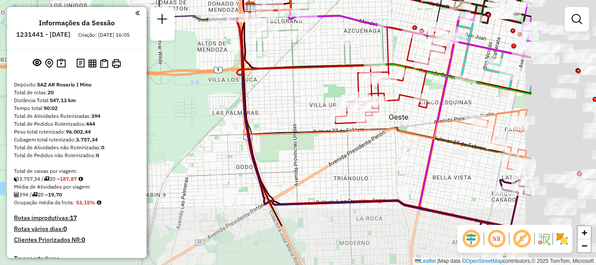
drag, startPoint x: 370, startPoint y: 126, endPoint x: 274, endPoint y: 82, distance: 105.7
click at [275, 82] on div "Janela de atendimento Grade de atendimento Capacidade Transportadoras Veículos …" at bounding box center [298, 132] width 596 height 265
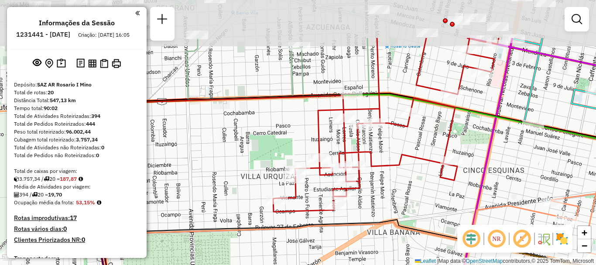
drag, startPoint x: 387, startPoint y: 81, endPoint x: 390, endPoint y: 145, distance: 64.6
click at [390, 145] on div "Janela de atendimento Grade de atendimento Capacidade Transportadoras Veículos …" at bounding box center [298, 132] width 596 height 265
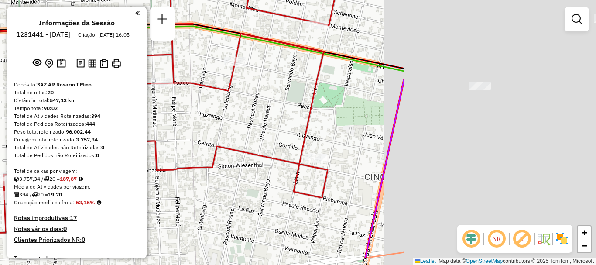
drag, startPoint x: 446, startPoint y: 133, endPoint x: 193, endPoint y: 100, distance: 254.9
click at [192, 99] on div "Janela de atendimento Grade de atendimento Capacidade Transportadoras Veículos …" at bounding box center [298, 132] width 596 height 265
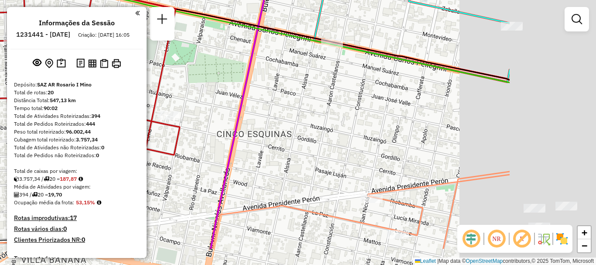
drag, startPoint x: 246, startPoint y: 106, endPoint x: 180, endPoint y: 102, distance: 66.0
click at [173, 94] on div "Janela de atendimento Grade de atendimento Capacidade Transportadoras Veículos …" at bounding box center [298, 132] width 596 height 265
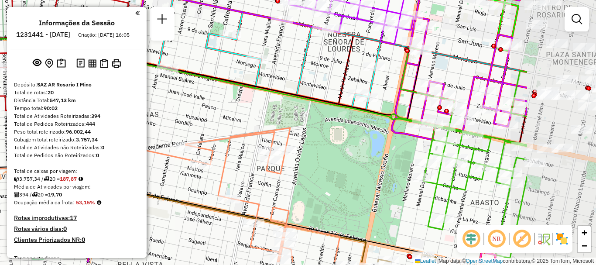
drag, startPoint x: 378, startPoint y: 143, endPoint x: 250, endPoint y: 114, distance: 131.4
click at [250, 114] on div "Janela de atendimento Grade de atendimento Capacidade Transportadoras Veículos …" at bounding box center [298, 132] width 596 height 265
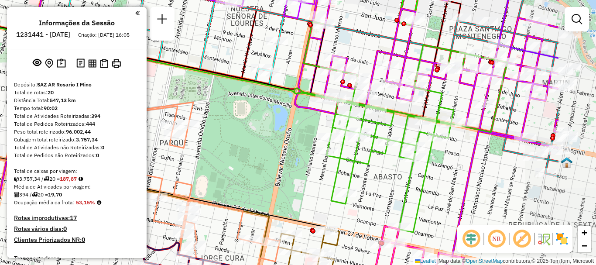
drag, startPoint x: 354, startPoint y: 127, endPoint x: 257, endPoint y: 102, distance: 100.1
click at [257, 102] on div "Janela de atendimento Grade de atendimento Capacidade Transportadoras Veículos …" at bounding box center [298, 132] width 596 height 265
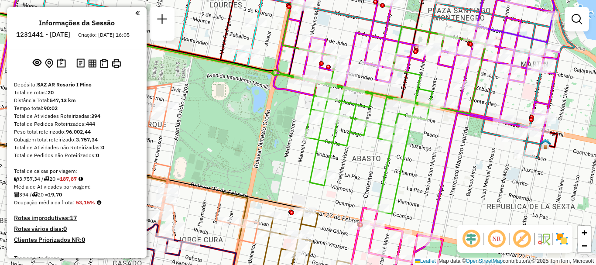
drag, startPoint x: 387, startPoint y: 169, endPoint x: 313, endPoint y: 114, distance: 92.6
click at [313, 114] on div "Janela de atendimento Grade de atendimento Capacidade Transportadoras Veículos …" at bounding box center [298, 132] width 596 height 265
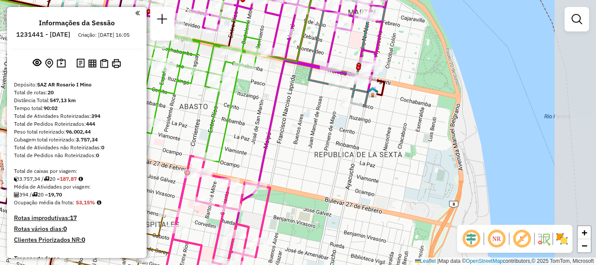
drag, startPoint x: 351, startPoint y: 157, endPoint x: 231, endPoint y: 142, distance: 120.4
click at [231, 142] on div "Janela de atendimento Grade de atendimento Capacidade Transportadoras Veículos …" at bounding box center [298, 132] width 596 height 265
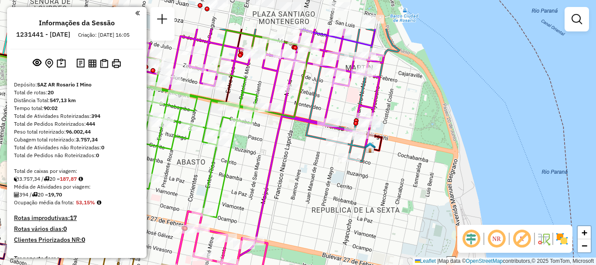
drag, startPoint x: 344, startPoint y: 167, endPoint x: 343, endPoint y: 174, distance: 6.1
click at [343, 174] on div "Janela de atendimento Grade de atendimento Capacidade Transportadoras Veículos …" at bounding box center [298, 132] width 596 height 265
